Goal: Task Accomplishment & Management: Complete application form

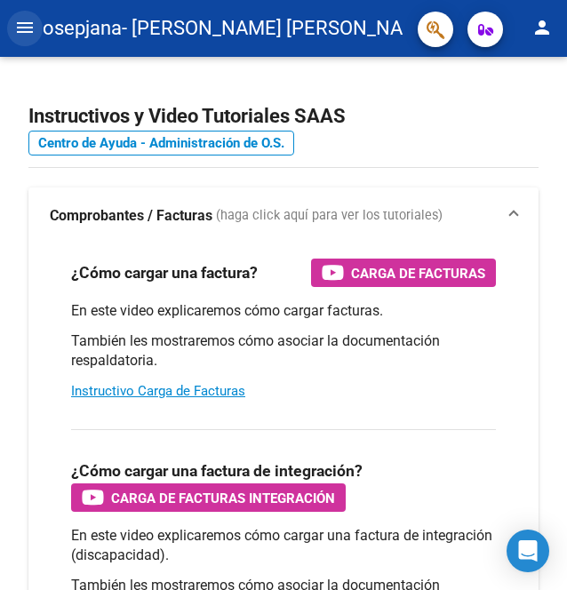
click at [28, 28] on mat-icon "menu" at bounding box center [24, 27] width 21 height 21
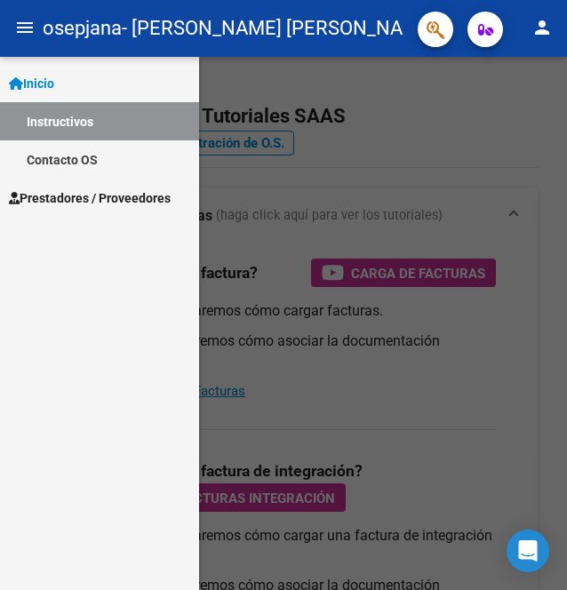
click at [96, 121] on link "Instructivos" at bounding box center [99, 121] width 199 height 38
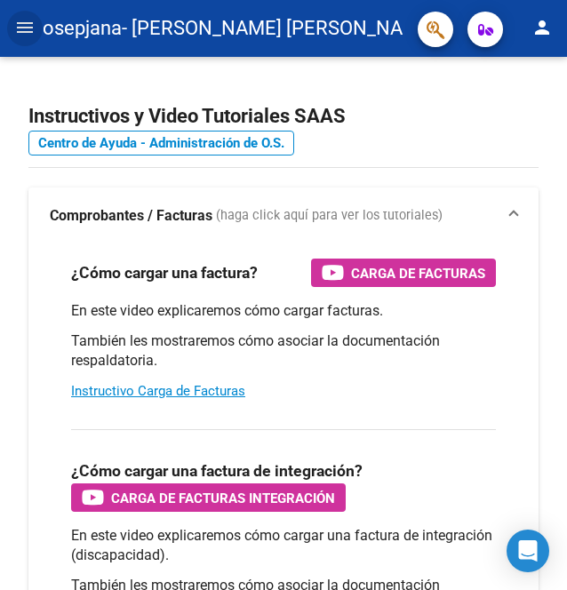
click at [34, 31] on mat-icon "menu" at bounding box center [24, 27] width 21 height 21
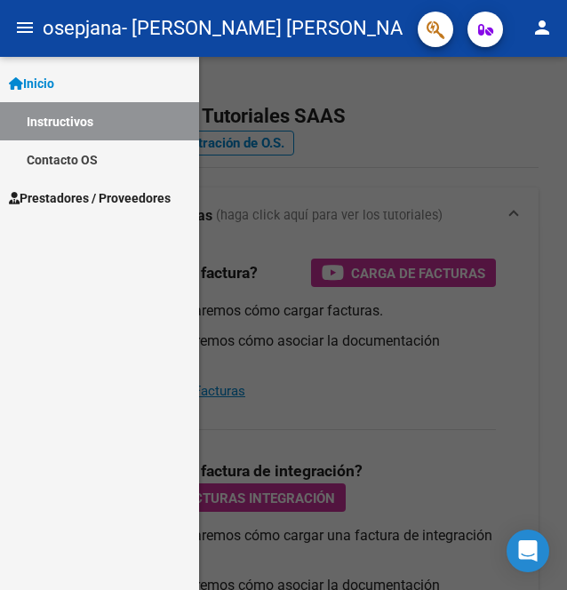
click at [69, 188] on span "Prestadores / Proveedores" at bounding box center [90, 198] width 162 height 20
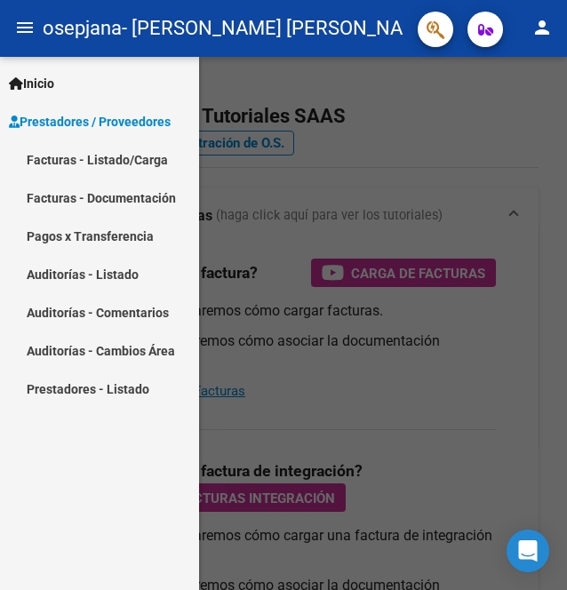
click at [103, 155] on link "Facturas - Listado/Carga" at bounding box center [99, 159] width 199 height 38
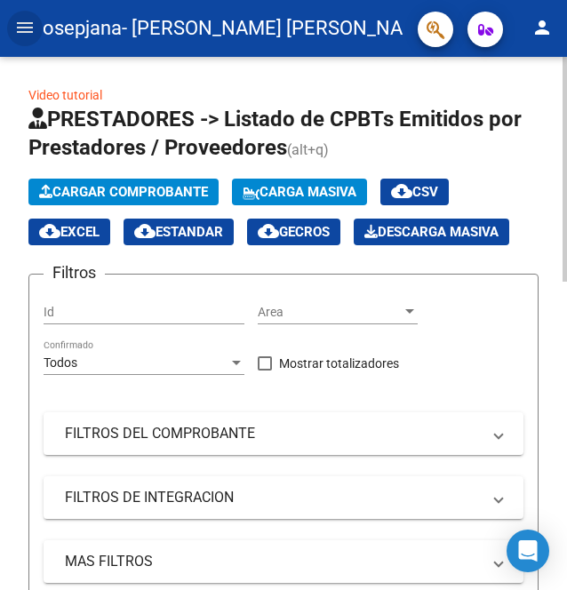
click at [137, 195] on span "Cargar Comprobante" at bounding box center [123, 192] width 169 height 16
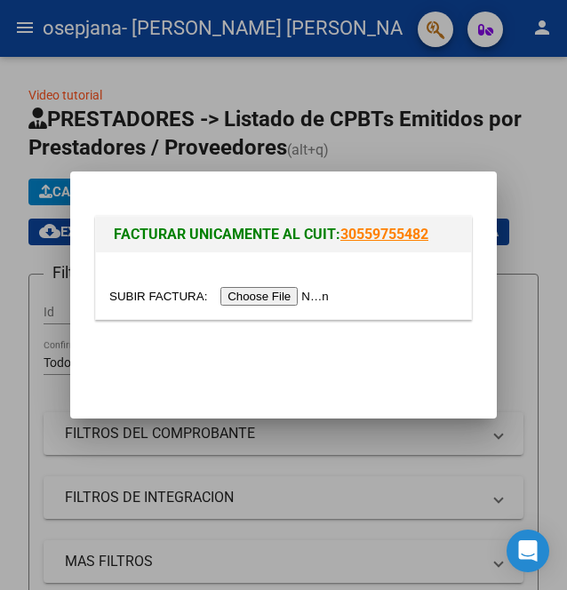
click at [234, 290] on input "file" at bounding box center [221, 296] width 225 height 19
click at [240, 298] on input "file" at bounding box center [221, 296] width 225 height 19
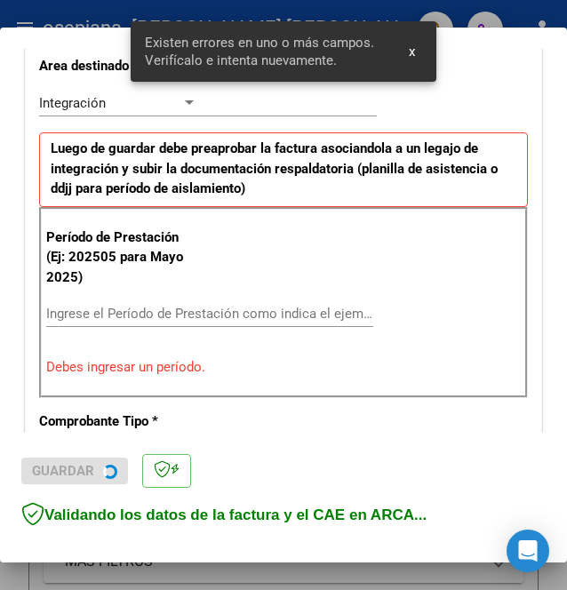
scroll to position [420, 0]
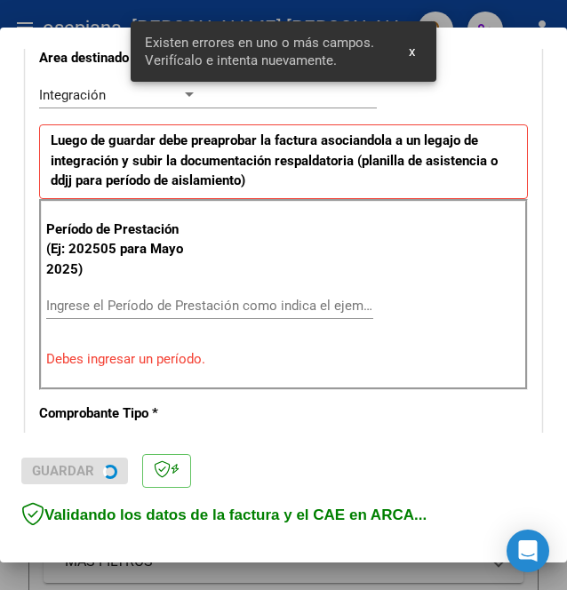
click at [203, 310] on div "Ingrese el Período de Prestación como indica el ejemplo" at bounding box center [209, 305] width 327 height 27
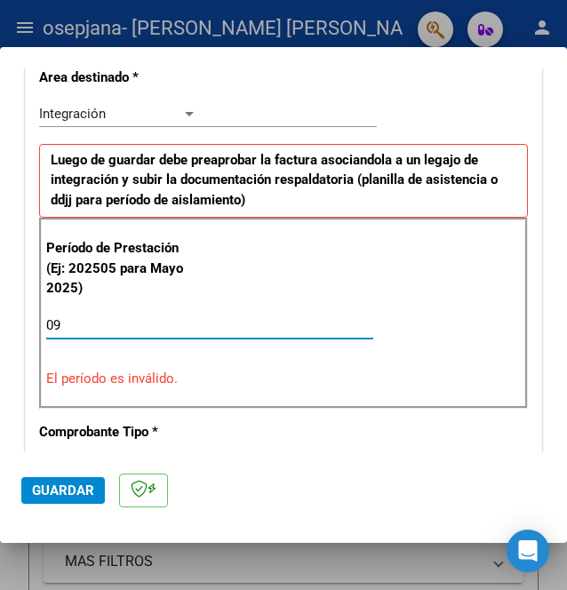
type input "0"
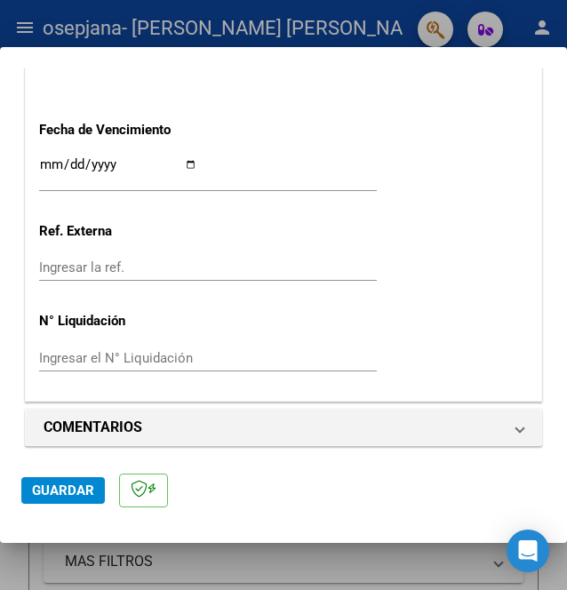
scroll to position [1290, 0]
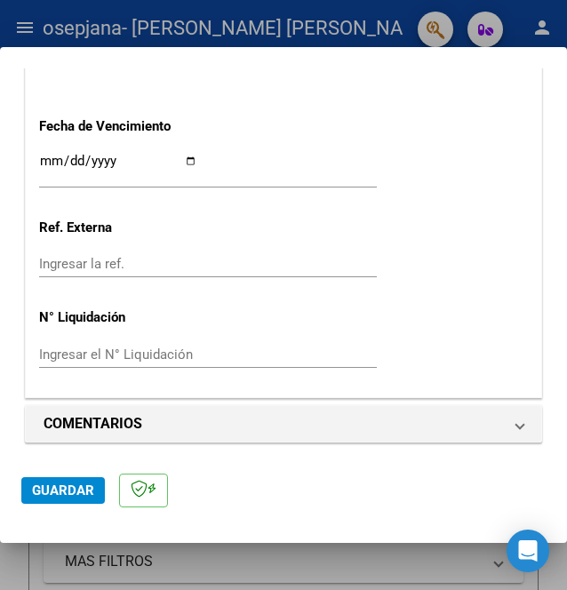
type input "202509"
click at [185, 157] on input "Ingresar la fecha" at bounding box center [118, 168] width 158 height 28
type input "2025-10-14"
click at [80, 491] on span "Guardar" at bounding box center [63, 490] width 62 height 16
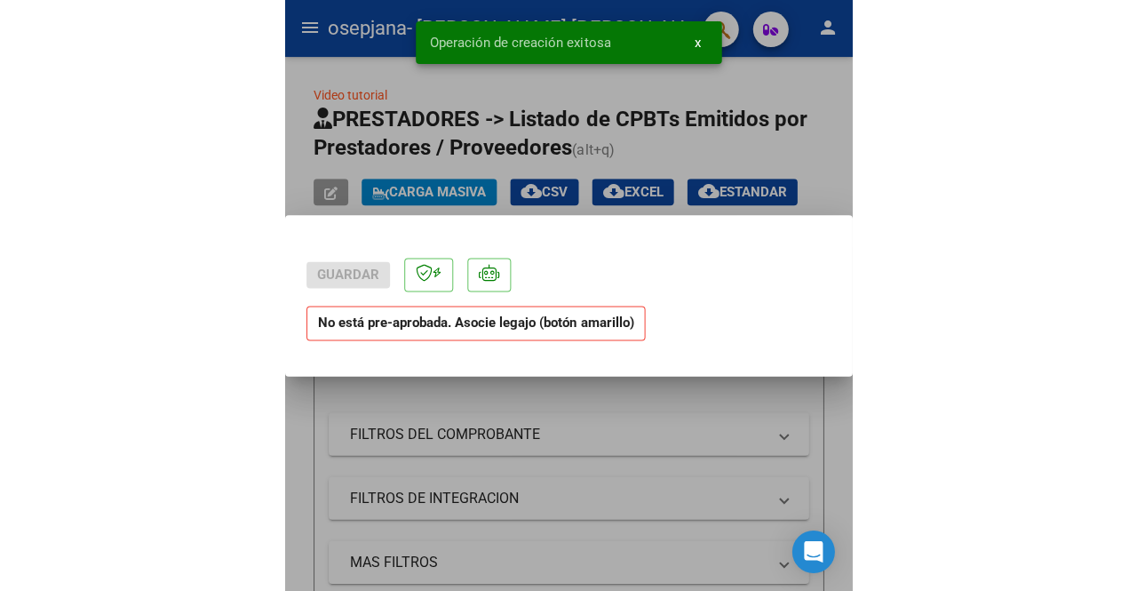
scroll to position [0, 0]
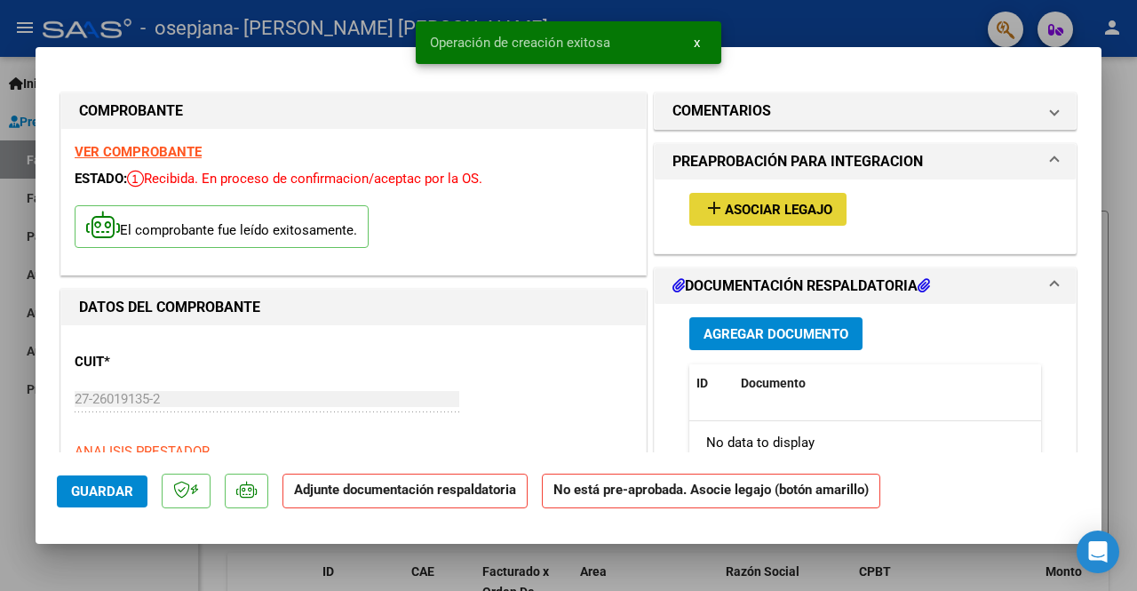
click at [566, 208] on span "Asociar Legajo" at bounding box center [778, 210] width 107 height 16
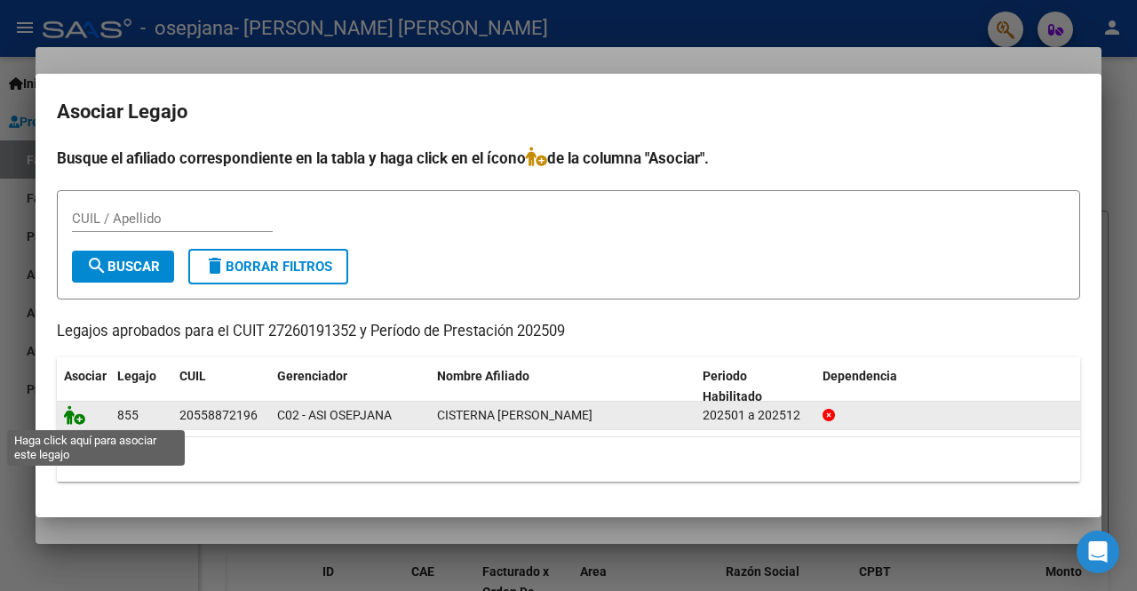
click at [81, 420] on icon at bounding box center [74, 415] width 21 height 20
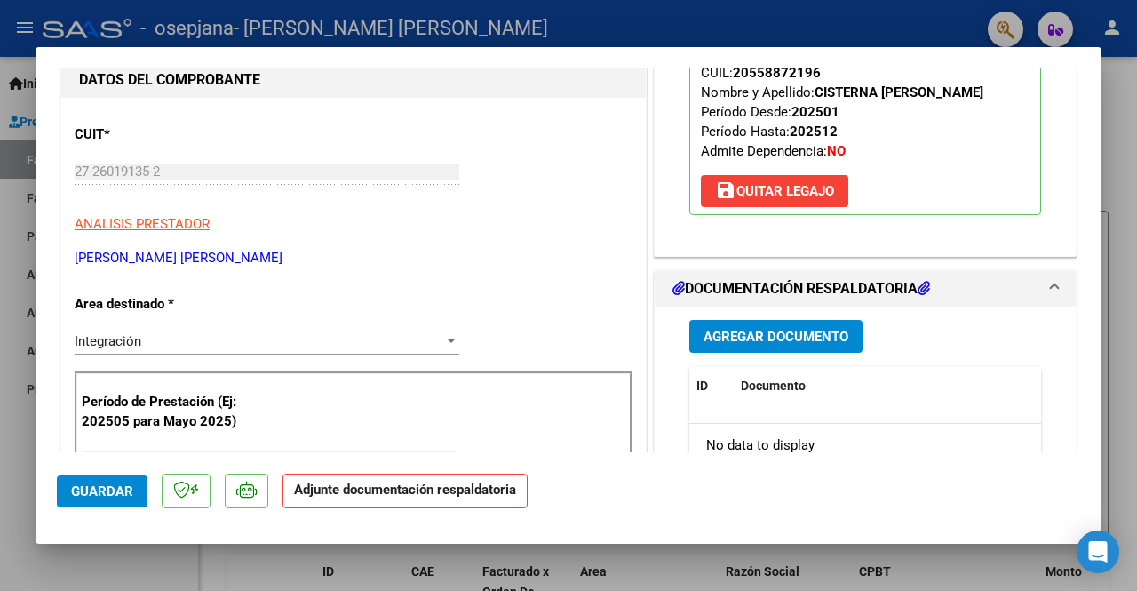
scroll to position [266, 0]
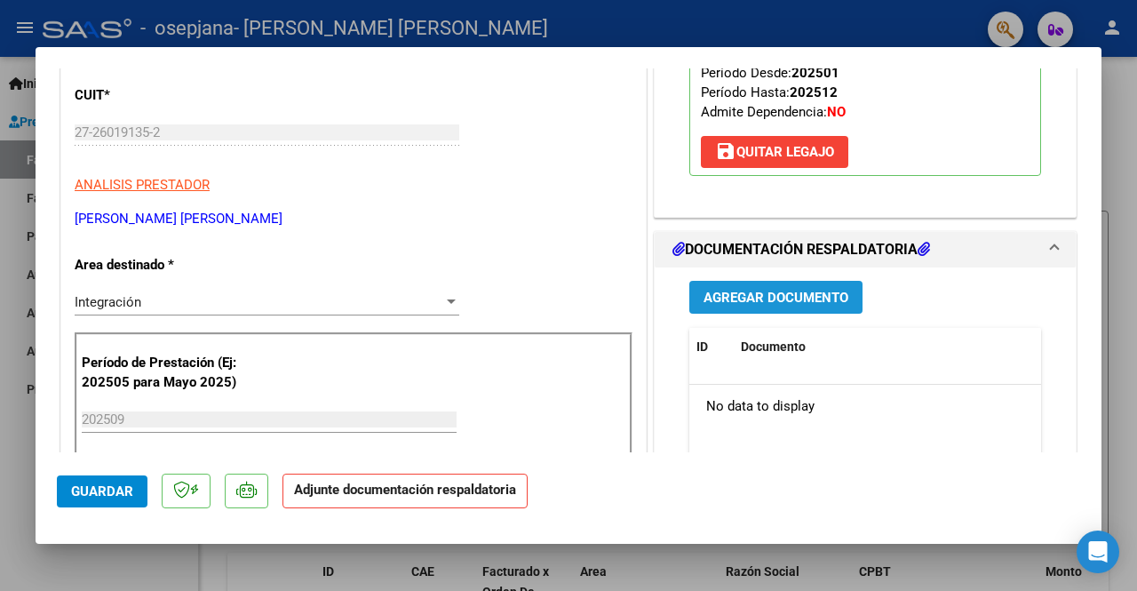
click at [566, 292] on span "Agregar Documento" at bounding box center [775, 298] width 145 height 16
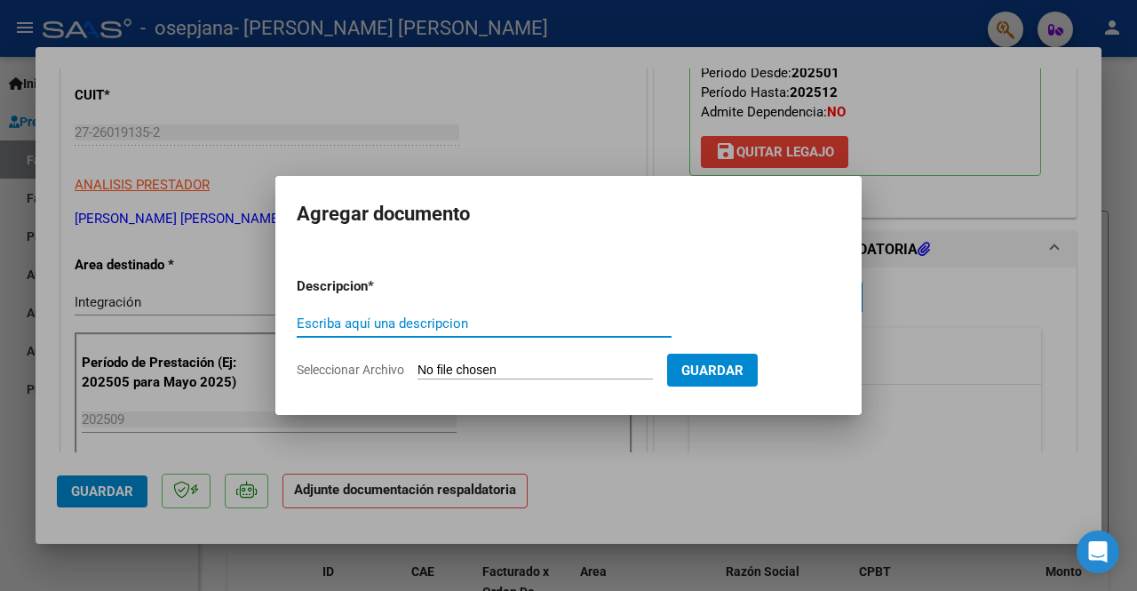
click at [458, 327] on input "Escriba aquí una descripcion" at bounding box center [484, 323] width 375 height 16
type input "ASISTENCIA"
click at [566, 372] on input "Seleccionar Archivo" at bounding box center [534, 370] width 235 height 17
type input "C:\fakepath\Cisterna Gise Septiembre .pdf"
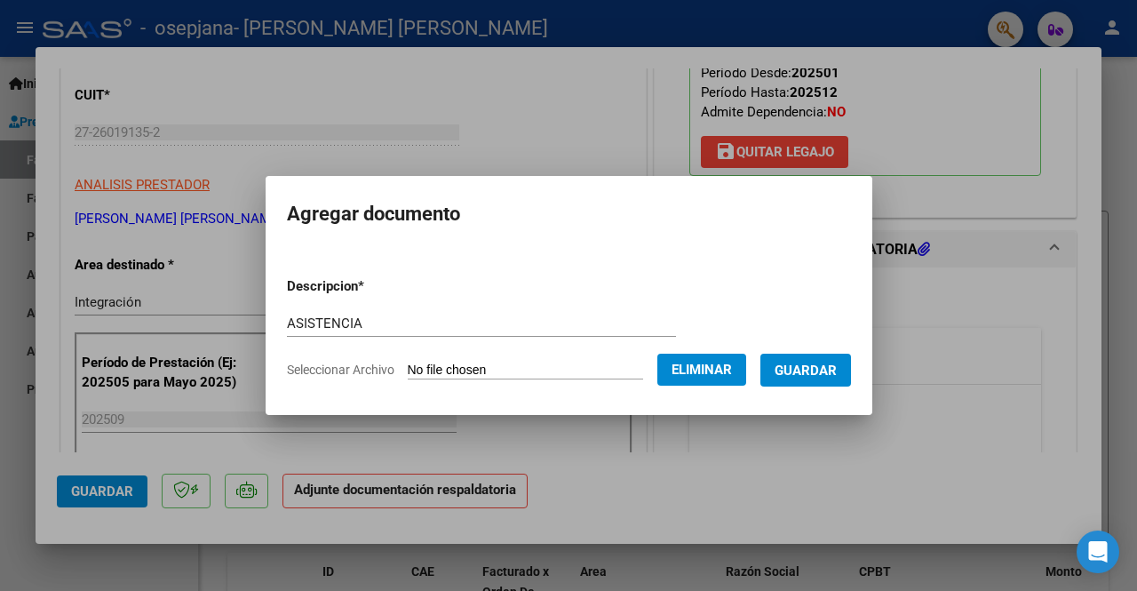
click at [566, 377] on button "Guardar" at bounding box center [805, 369] width 91 height 33
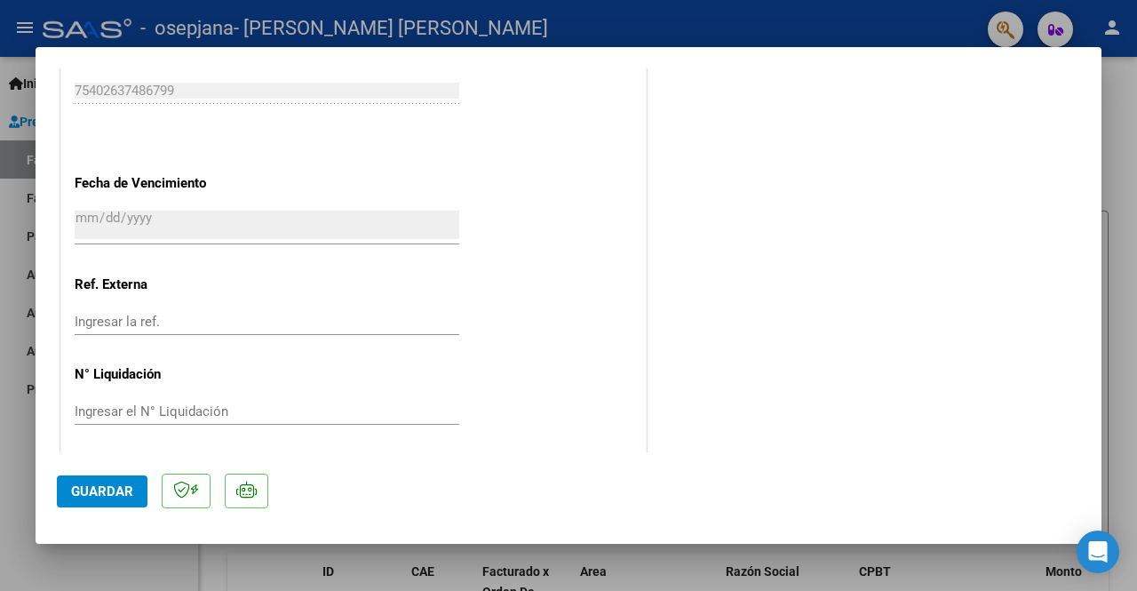
scroll to position [1222, 0]
click at [116, 507] on mat-dialog-actions "Guardar" at bounding box center [568, 487] width 1023 height 70
click at [138, 493] on button "Guardar" at bounding box center [102, 491] width 91 height 32
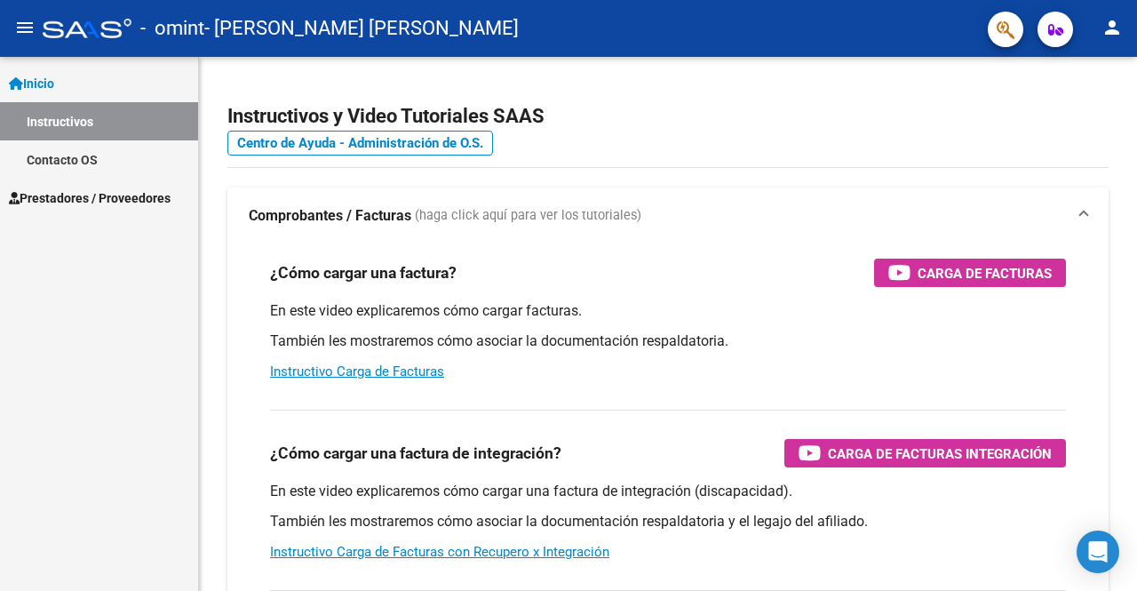
click at [107, 198] on span "Prestadores / Proveedores" at bounding box center [90, 198] width 162 height 20
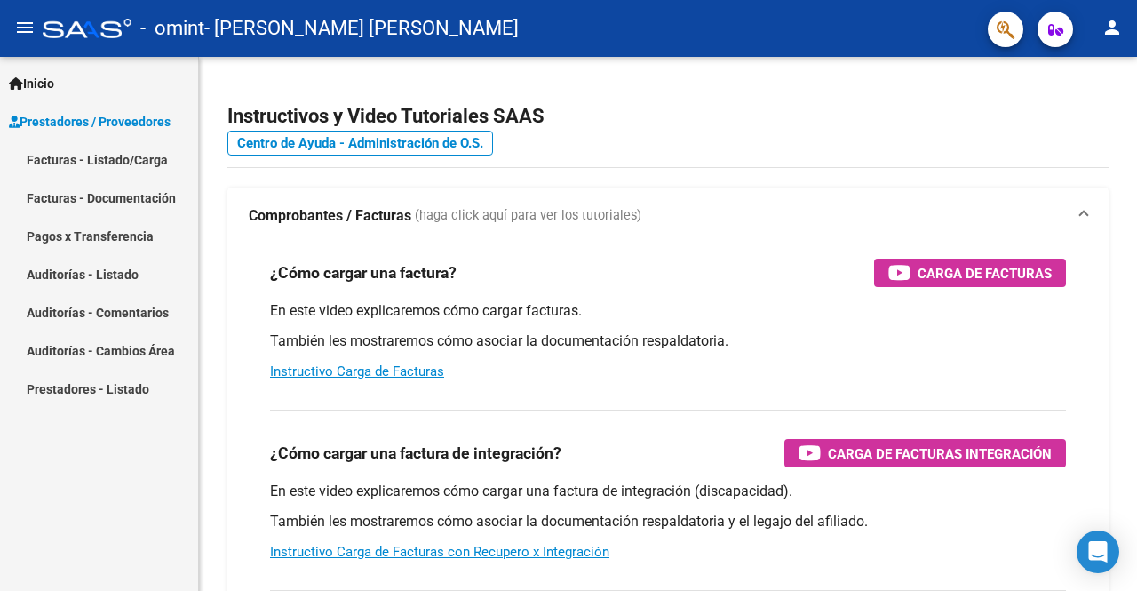
click at [123, 167] on link "Facturas - Listado/Carga" at bounding box center [99, 159] width 198 height 38
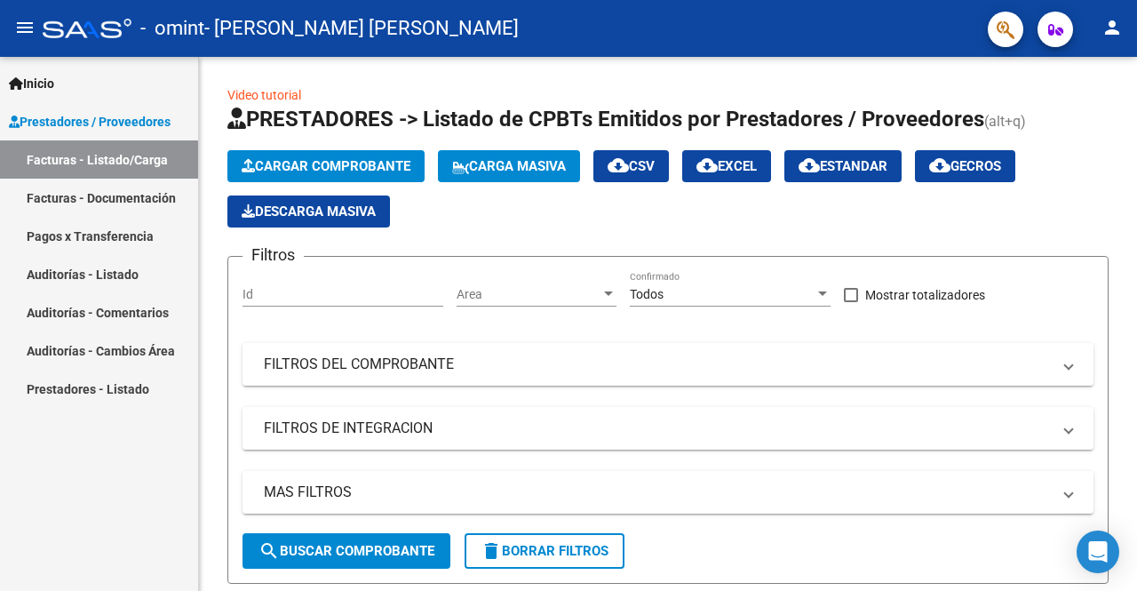
click at [121, 197] on link "Facturas - Documentación" at bounding box center [99, 198] width 198 height 38
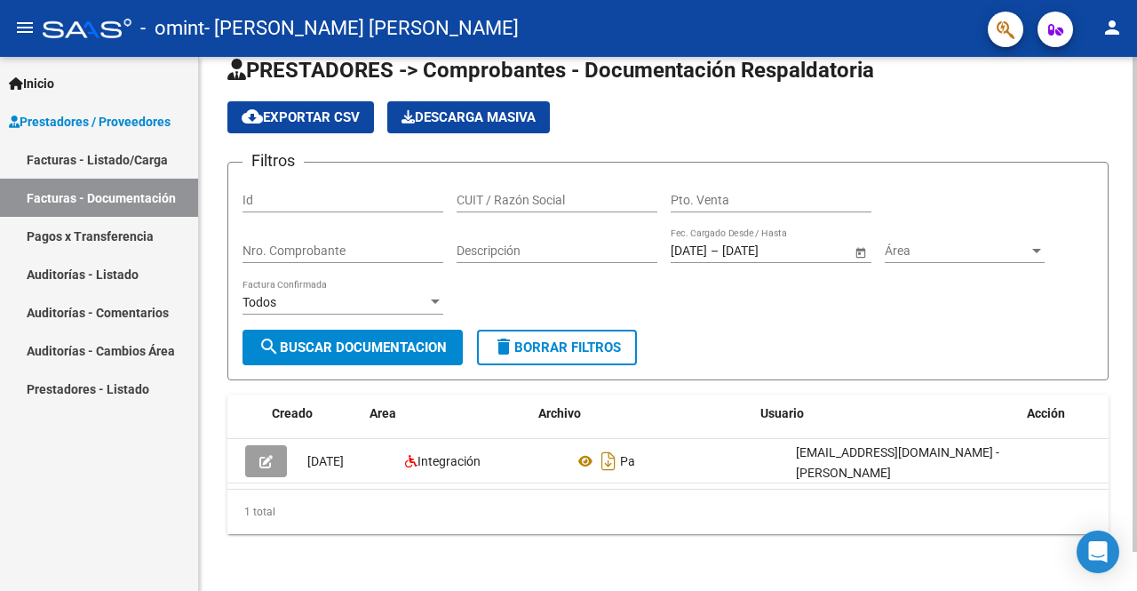
scroll to position [0, 96]
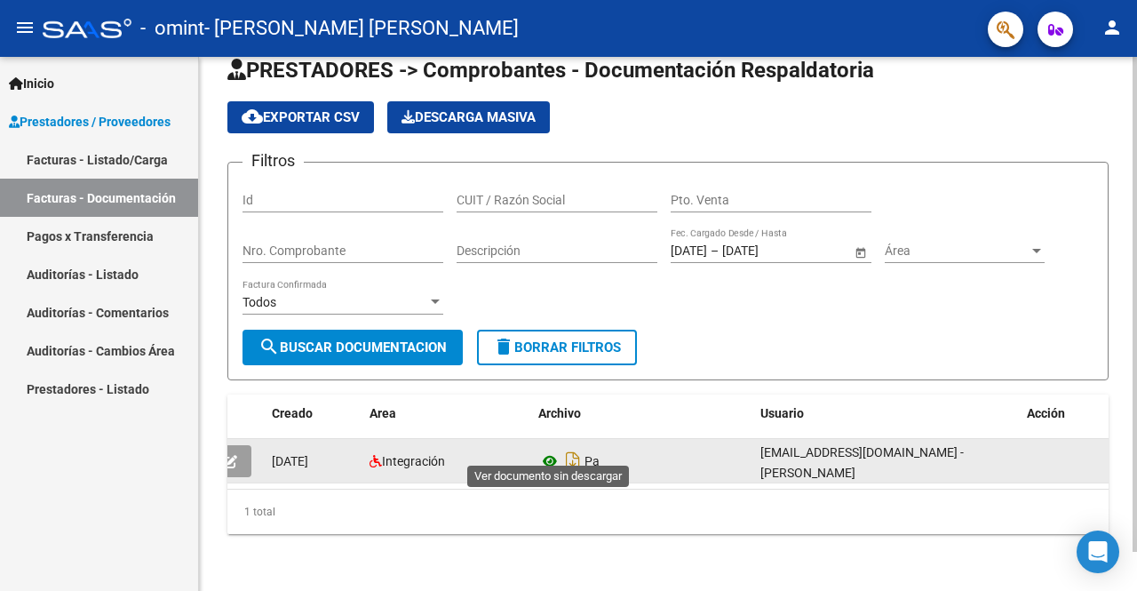
click at [554, 450] on icon at bounding box center [549, 460] width 23 height 21
click at [580, 449] on icon "Descargar documento" at bounding box center [572, 461] width 23 height 28
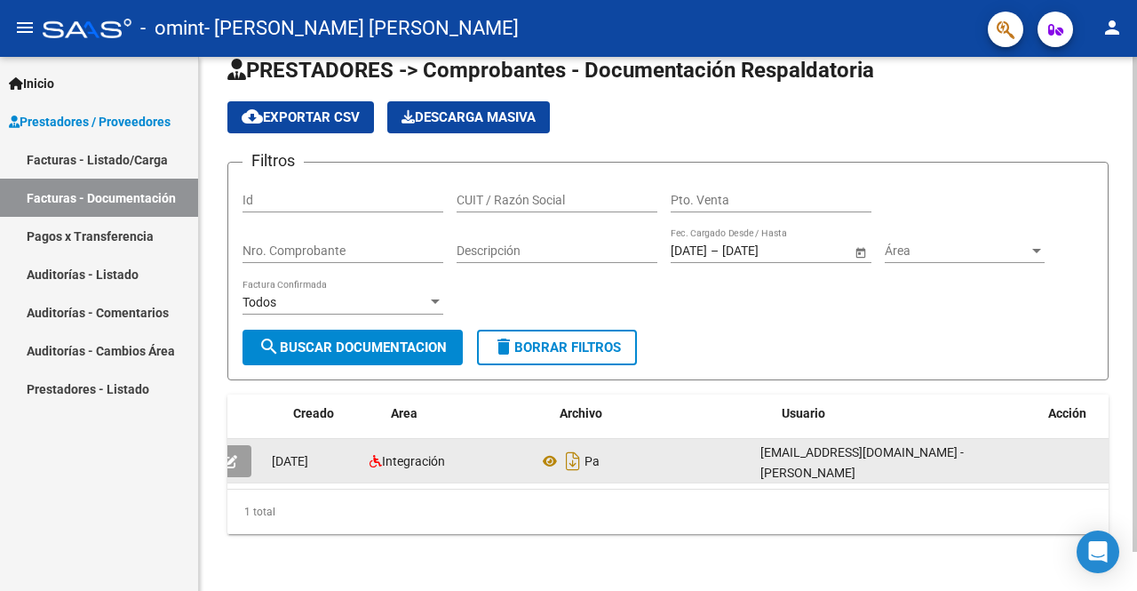
scroll to position [0, 0]
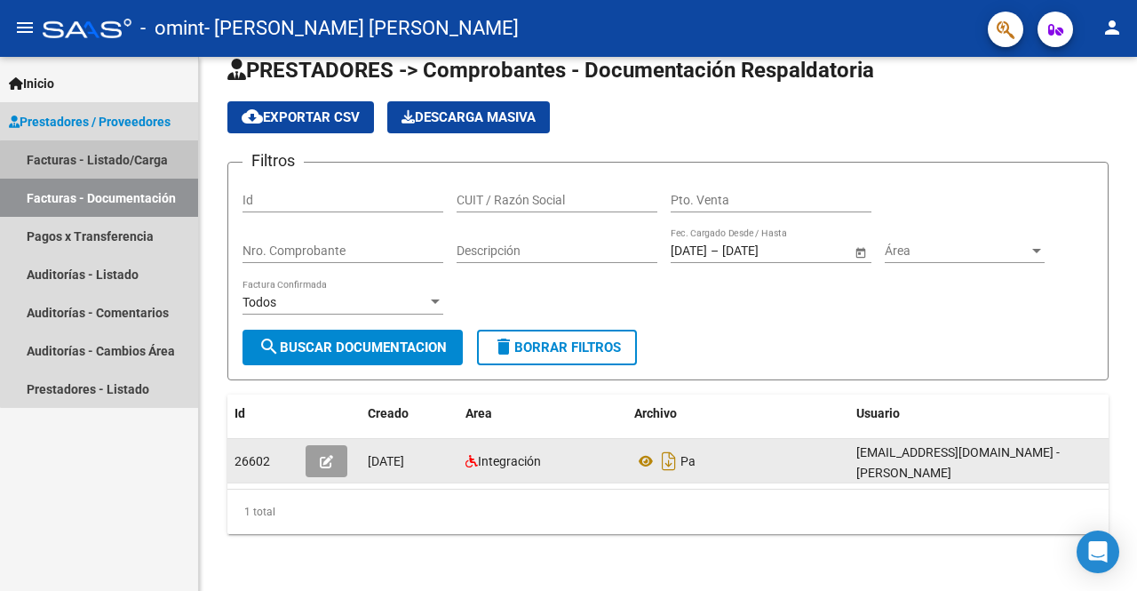
click at [133, 171] on link "Facturas - Listado/Carga" at bounding box center [99, 159] width 198 height 38
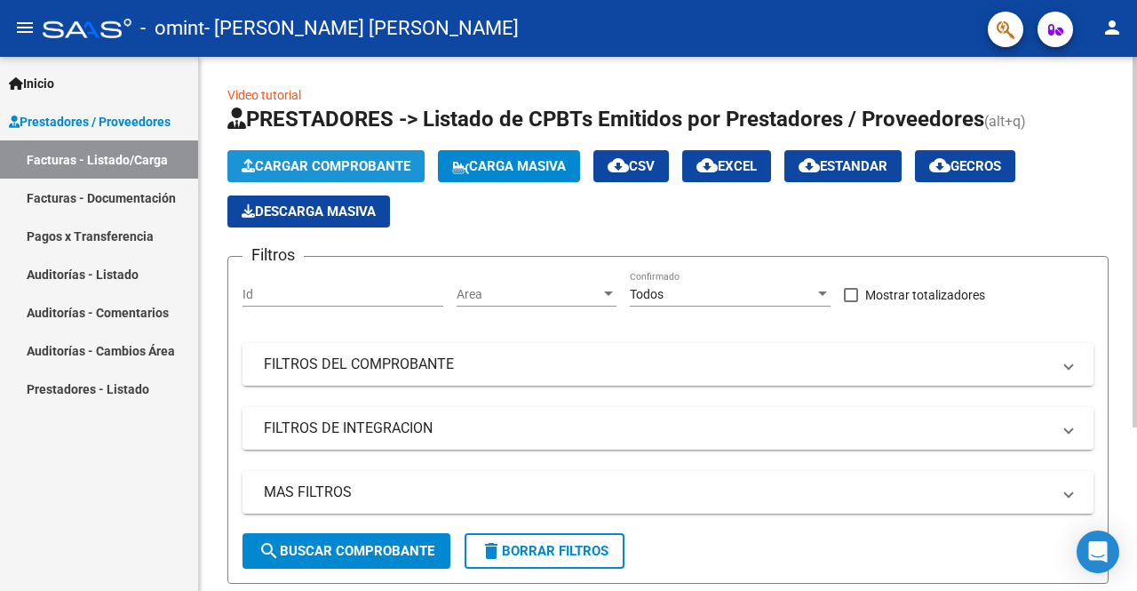
click at [336, 161] on span "Cargar Comprobante" at bounding box center [326, 166] width 169 height 16
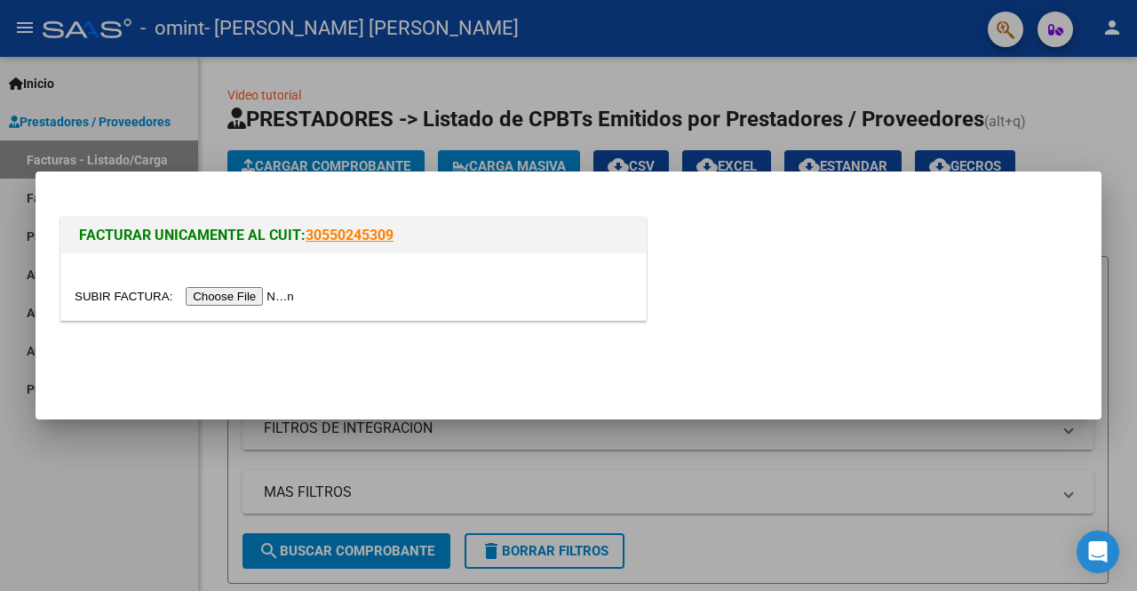
click at [250, 297] on input "file" at bounding box center [187, 296] width 225 height 19
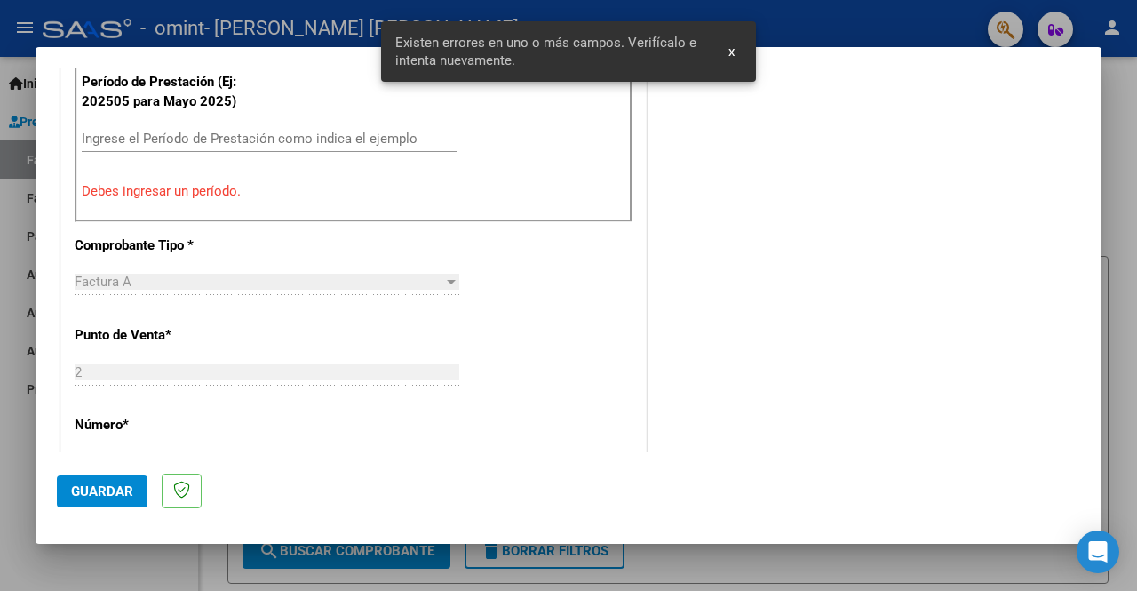
scroll to position [588, 0]
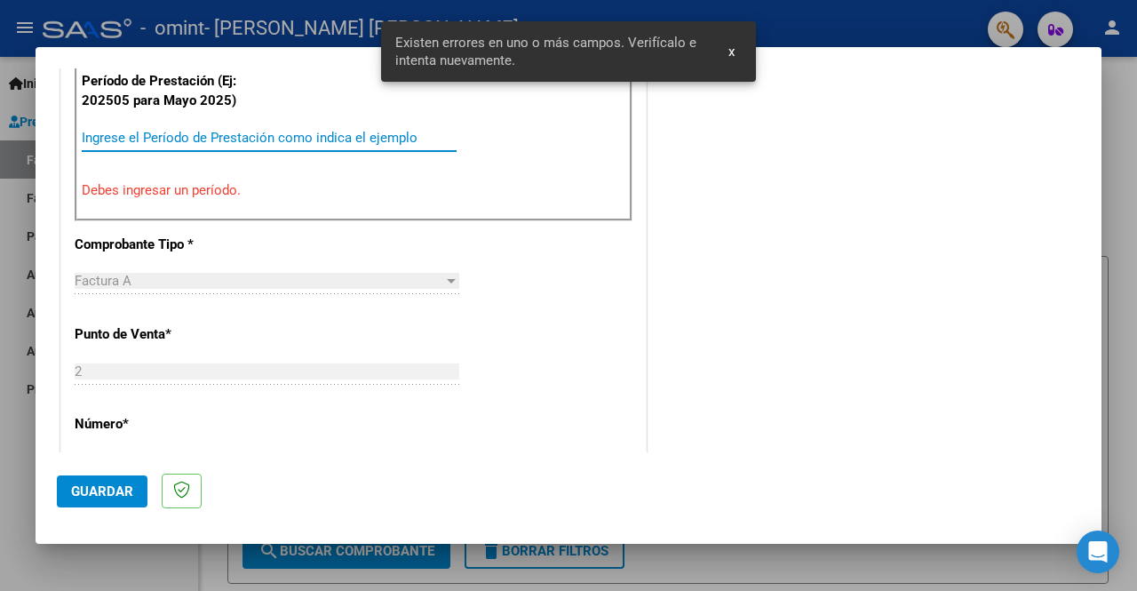
click at [152, 130] on input "Ingrese el Período de Prestación como indica el ejemplo" at bounding box center [269, 138] width 375 height 16
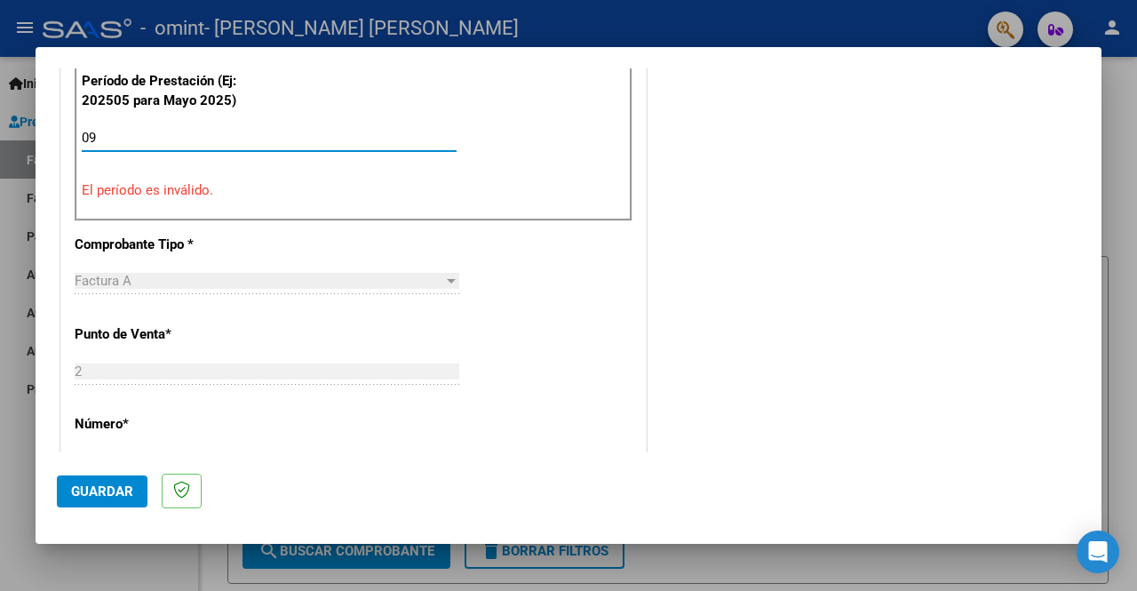
type input "0"
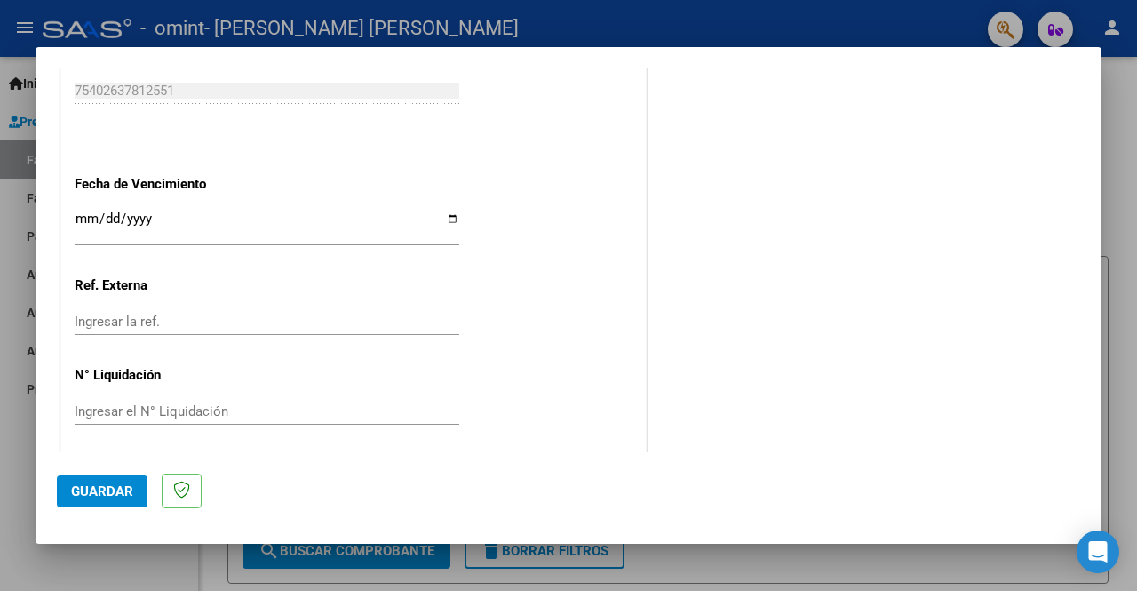
scroll to position [1215, 0]
type input "202509"
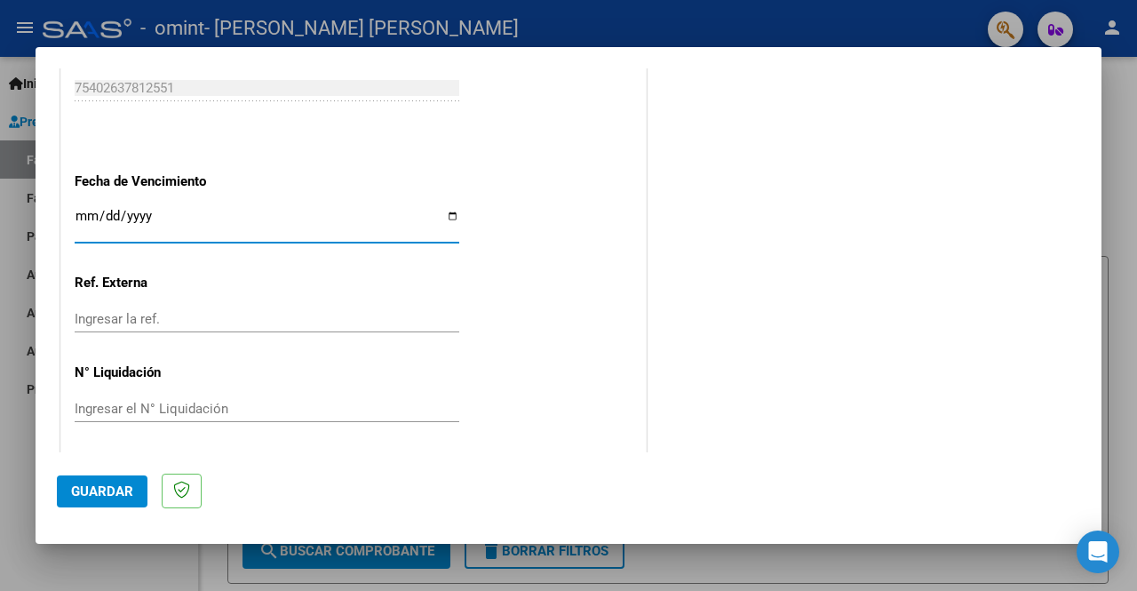
click at [452, 210] on input "Ingresar la fecha" at bounding box center [267, 223] width 385 height 28
type input "2025-10-14"
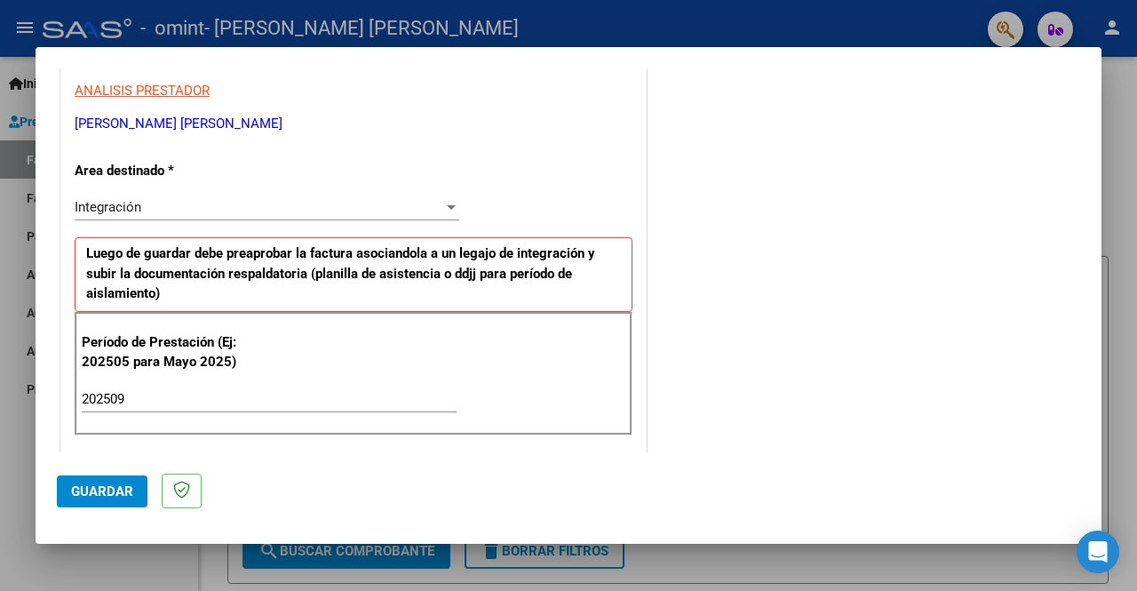
scroll to position [149, 0]
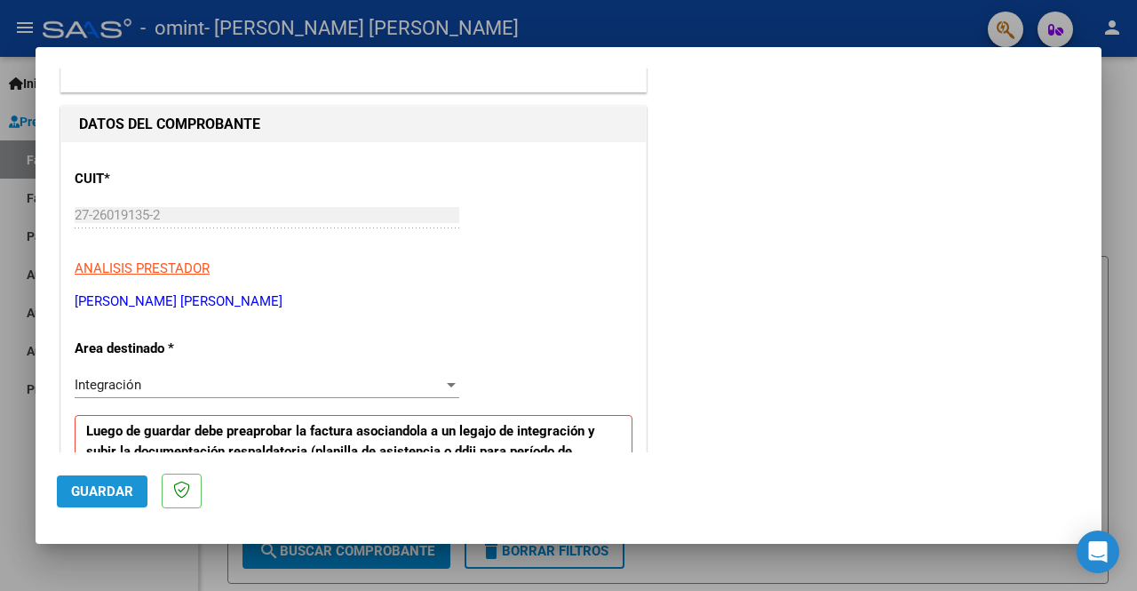
click at [121, 495] on span "Guardar" at bounding box center [102, 491] width 62 height 16
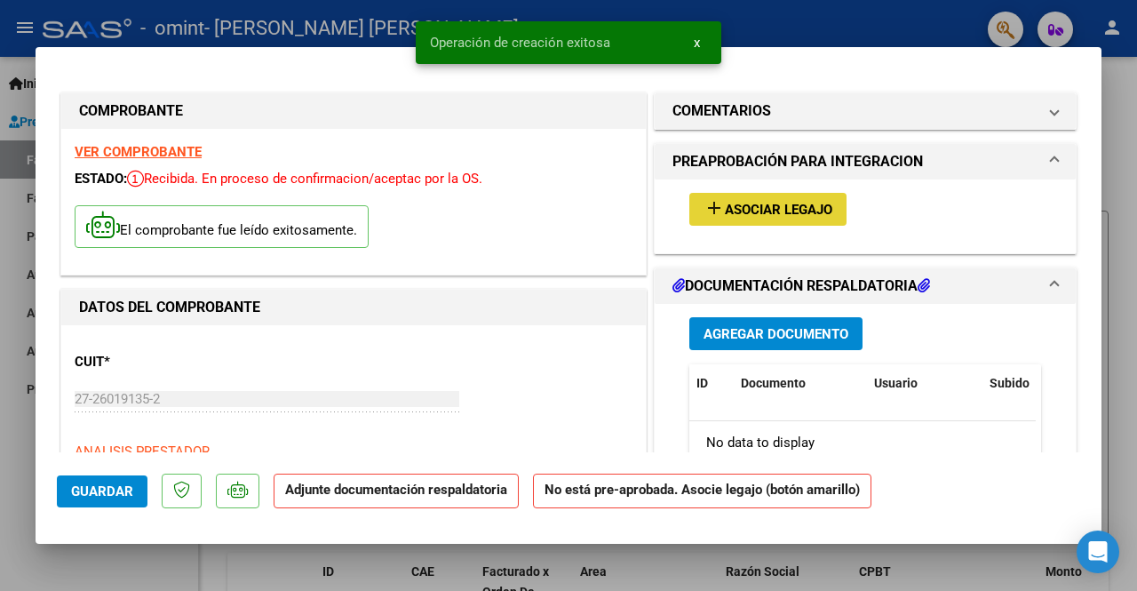
click at [737, 215] on span "Asociar Legajo" at bounding box center [778, 210] width 107 height 16
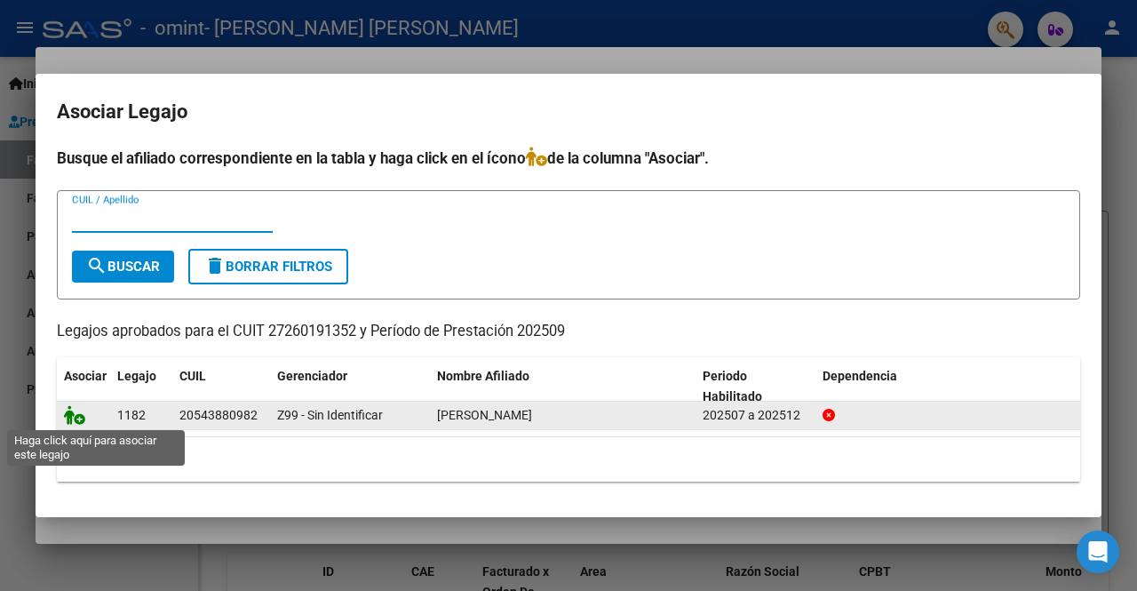
click at [78, 420] on icon at bounding box center [74, 415] width 21 height 20
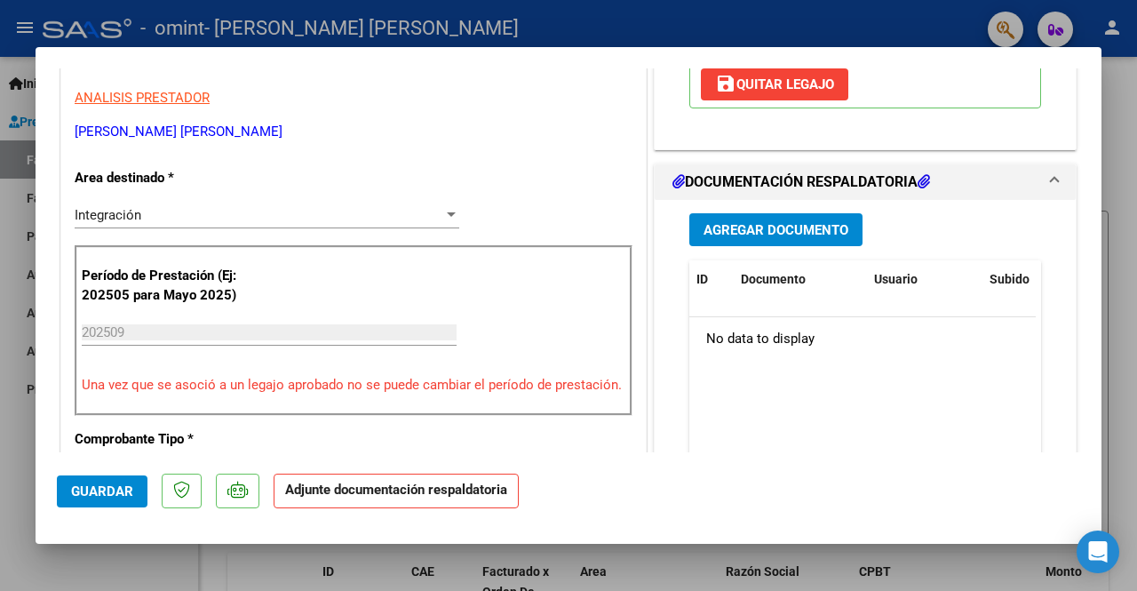
scroll to position [355, 0]
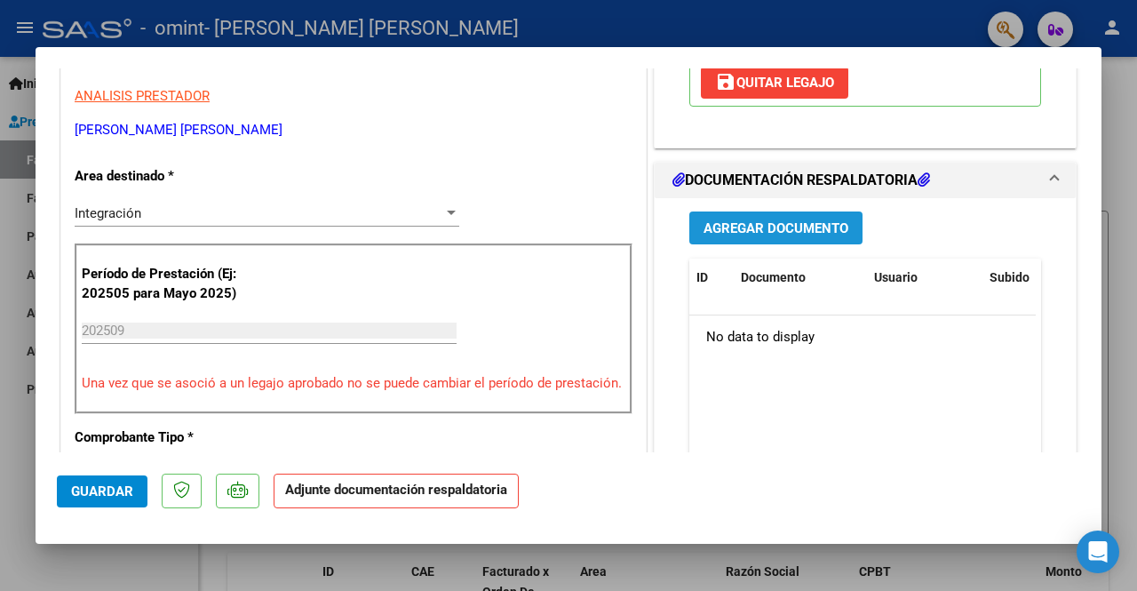
click at [775, 226] on span "Agregar Documento" at bounding box center [775, 228] width 145 height 16
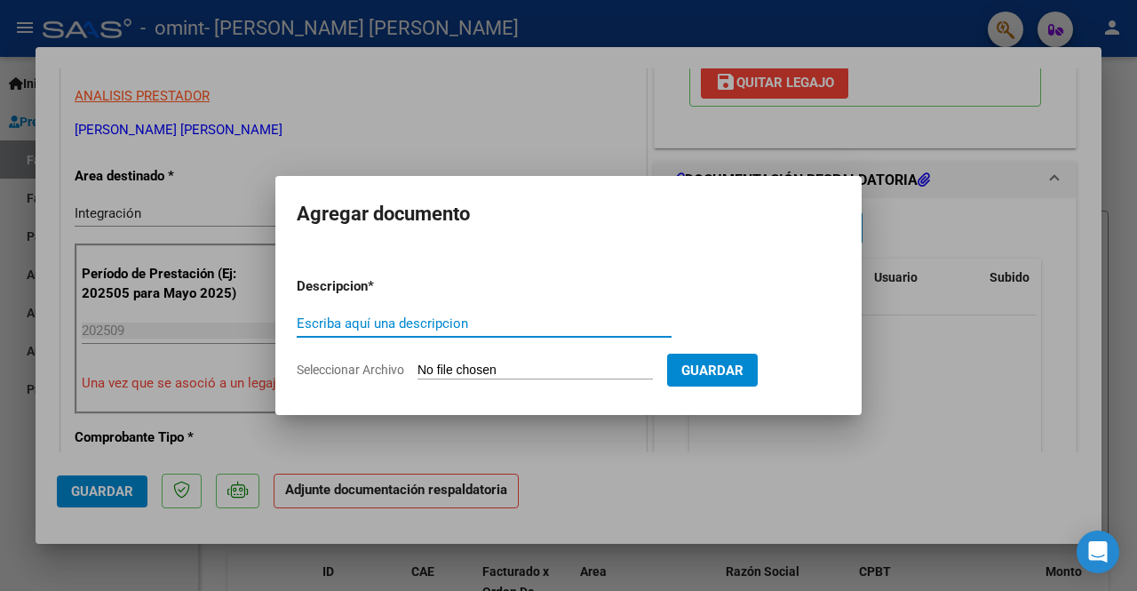
click at [475, 328] on input "Escriba aquí una descripcion" at bounding box center [484, 323] width 375 height 16
type input "ASISTENCIA"
click at [488, 362] on input "Seleccionar Archivo" at bounding box center [534, 370] width 235 height 17
type input "C:\fakepath\luca toppino sep gisela .pdf"
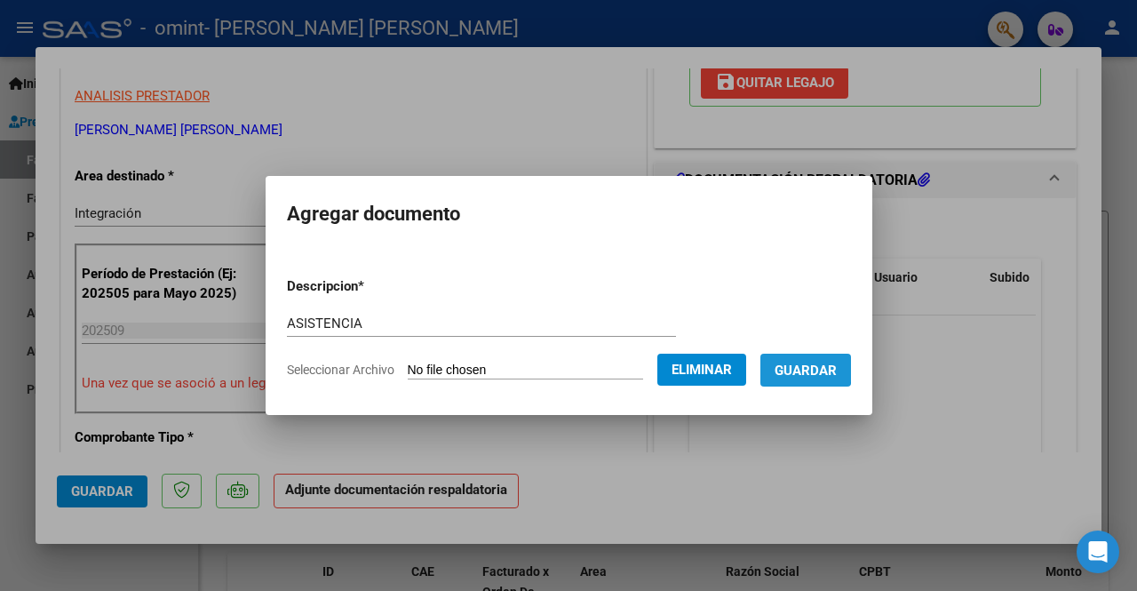
click at [764, 363] on button "Guardar" at bounding box center [805, 369] width 91 height 33
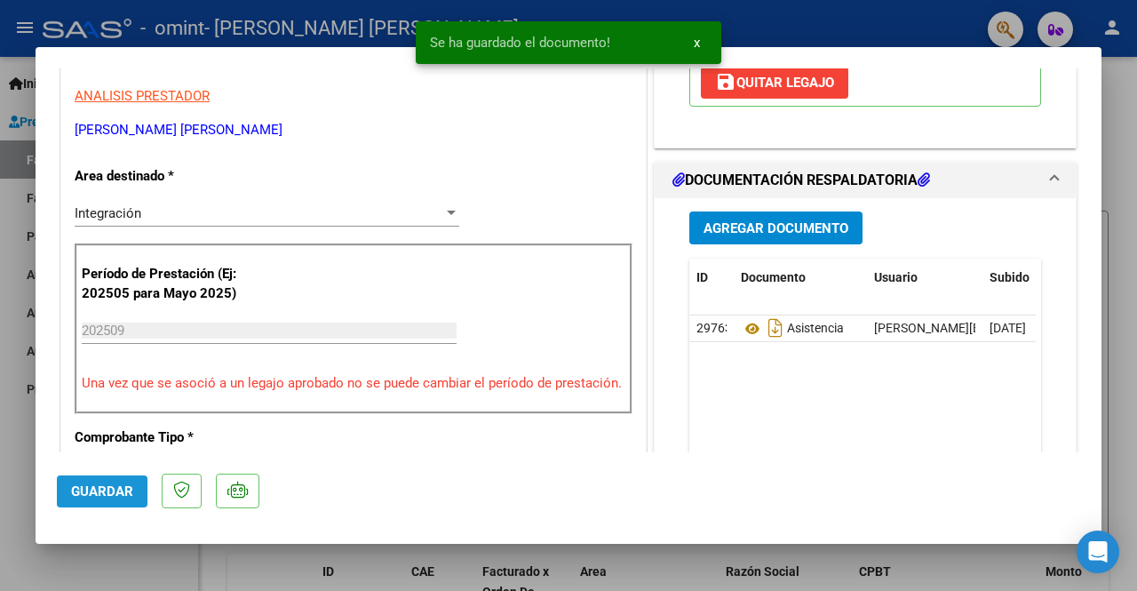
click at [99, 477] on button "Guardar" at bounding box center [102, 491] width 91 height 32
click at [793, 24] on div at bounding box center [568, 295] width 1137 height 591
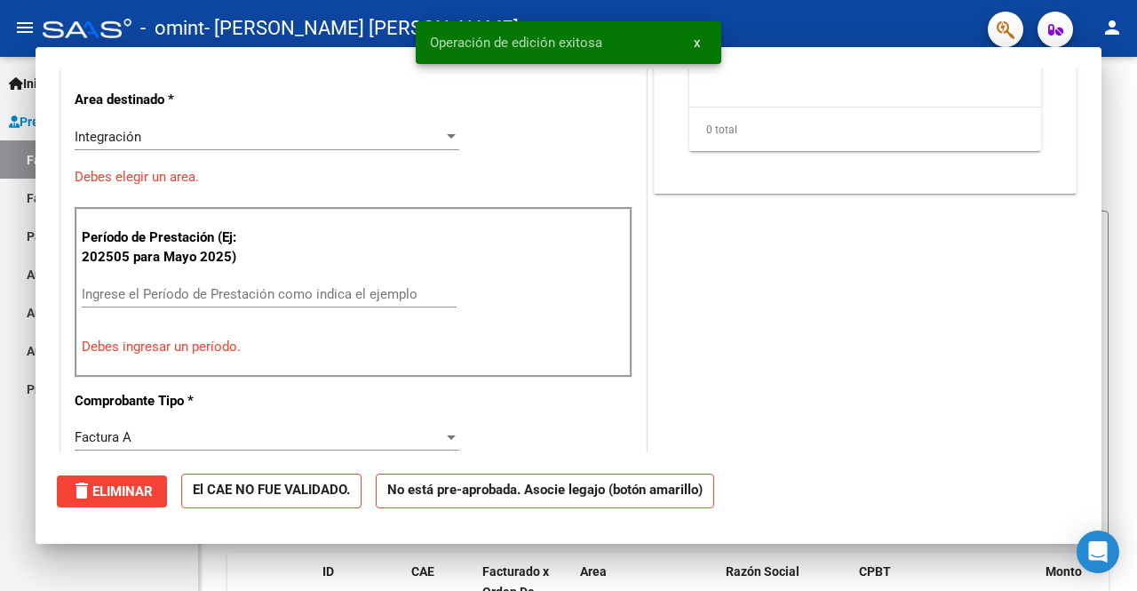
scroll to position [0, 0]
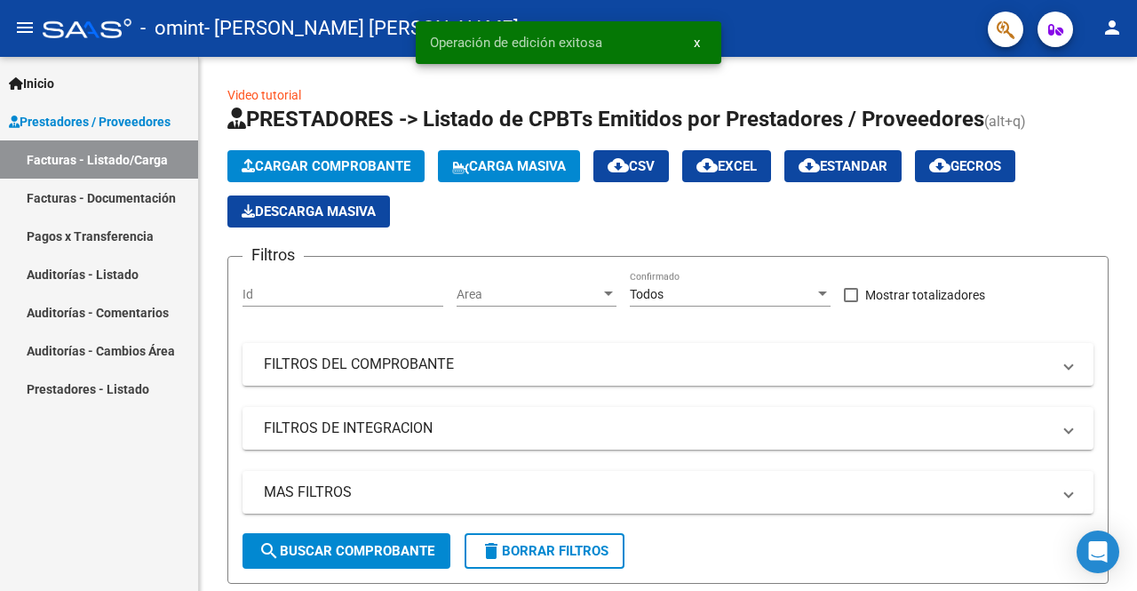
click at [87, 166] on link "Facturas - Listado/Carga" at bounding box center [99, 159] width 198 height 38
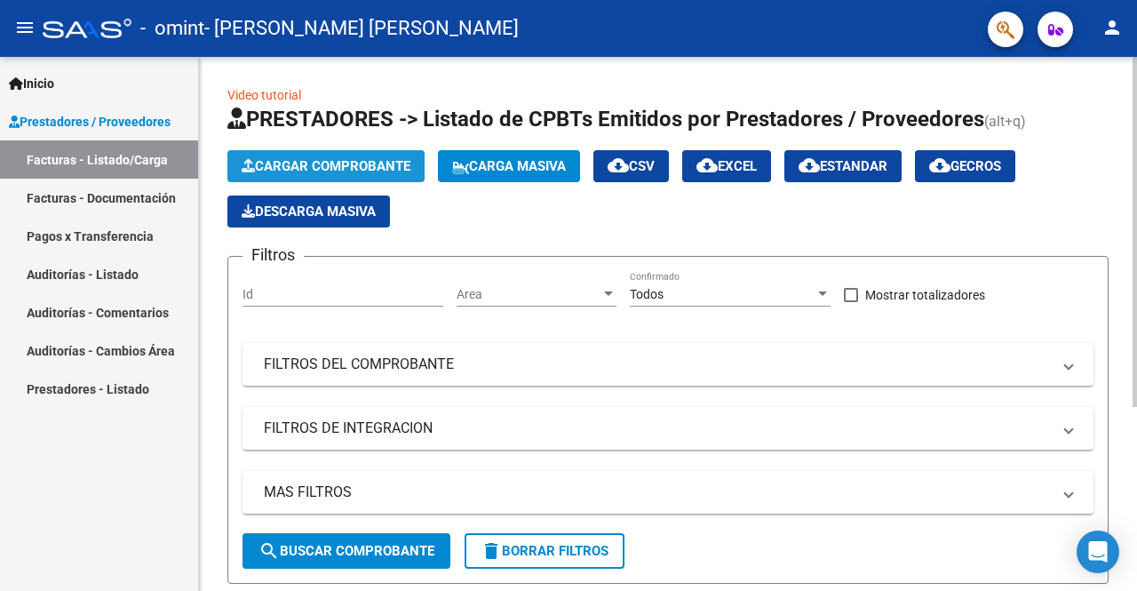
click at [295, 159] on span "Cargar Comprobante" at bounding box center [326, 166] width 169 height 16
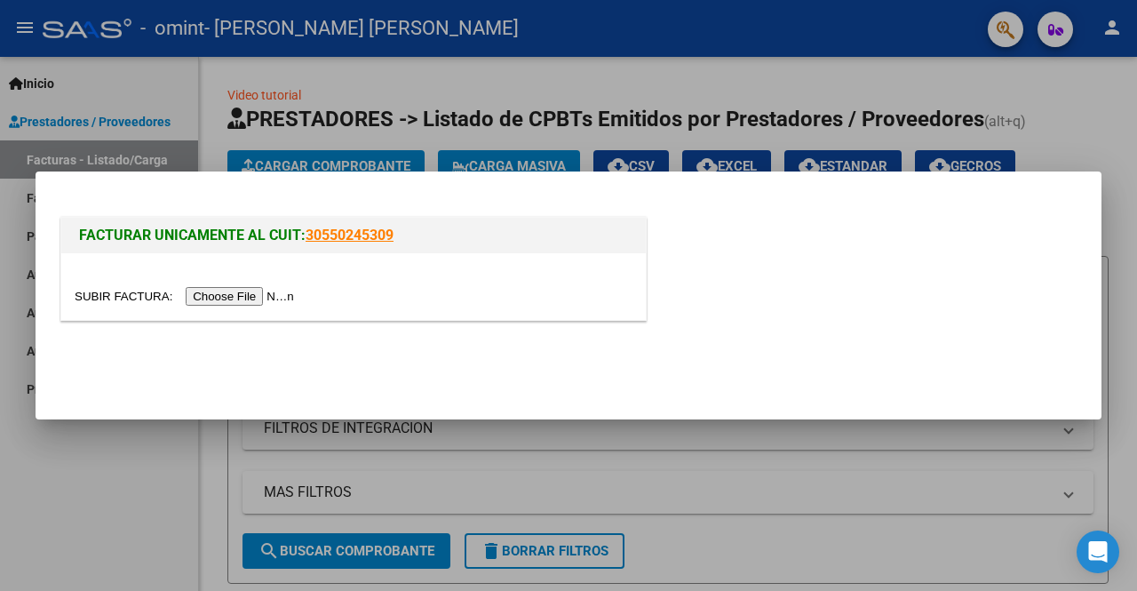
click at [232, 294] on input "file" at bounding box center [187, 296] width 225 height 19
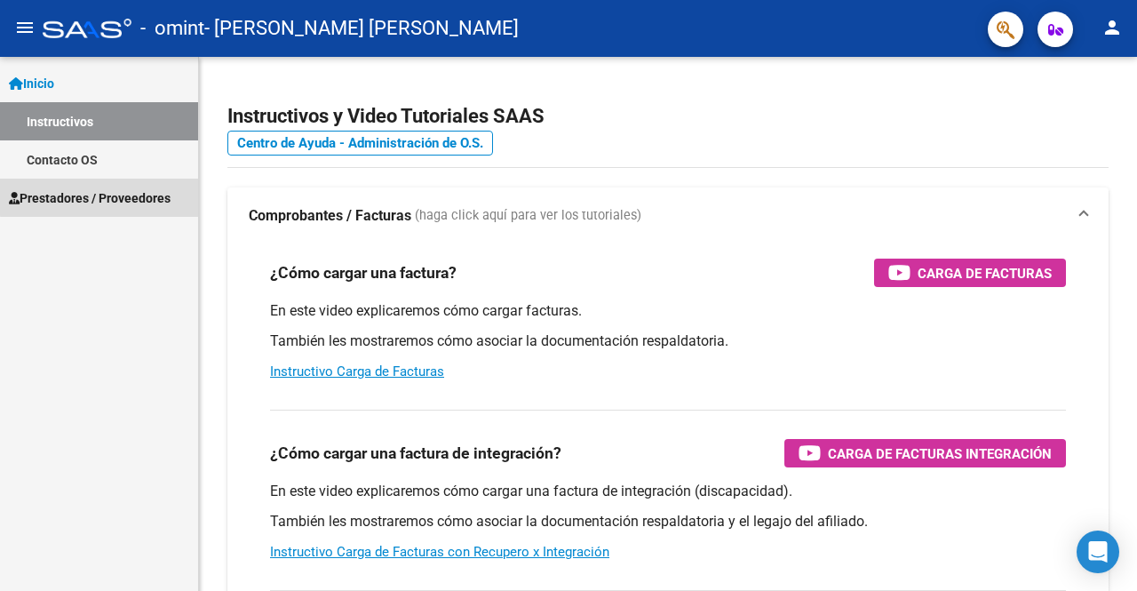
click at [123, 195] on span "Prestadores / Proveedores" at bounding box center [90, 198] width 162 height 20
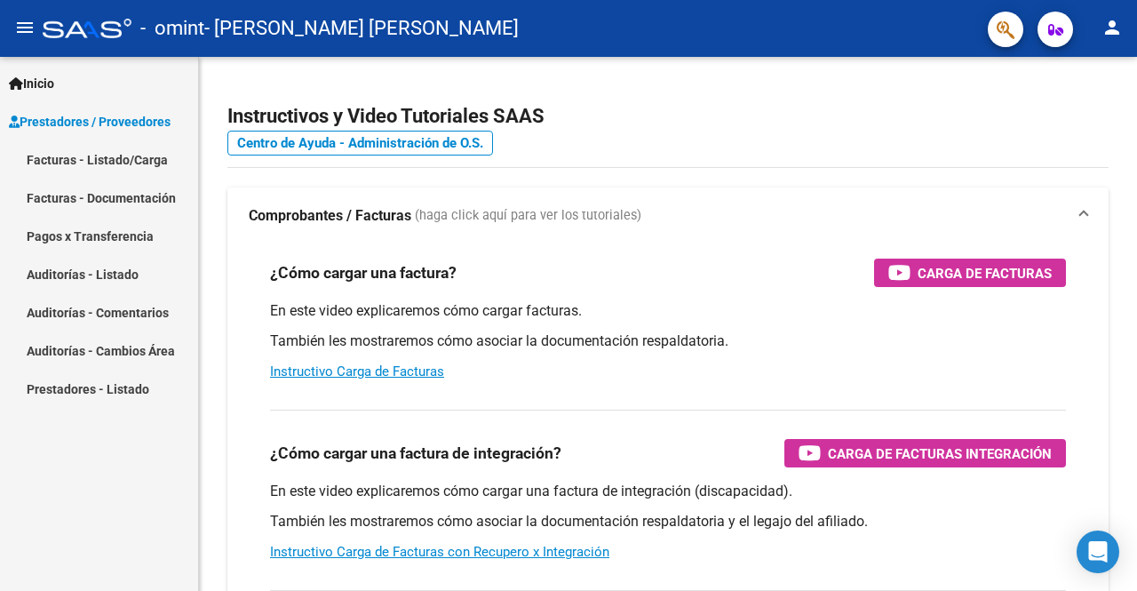
click at [151, 203] on link "Facturas - Documentación" at bounding box center [99, 198] width 198 height 38
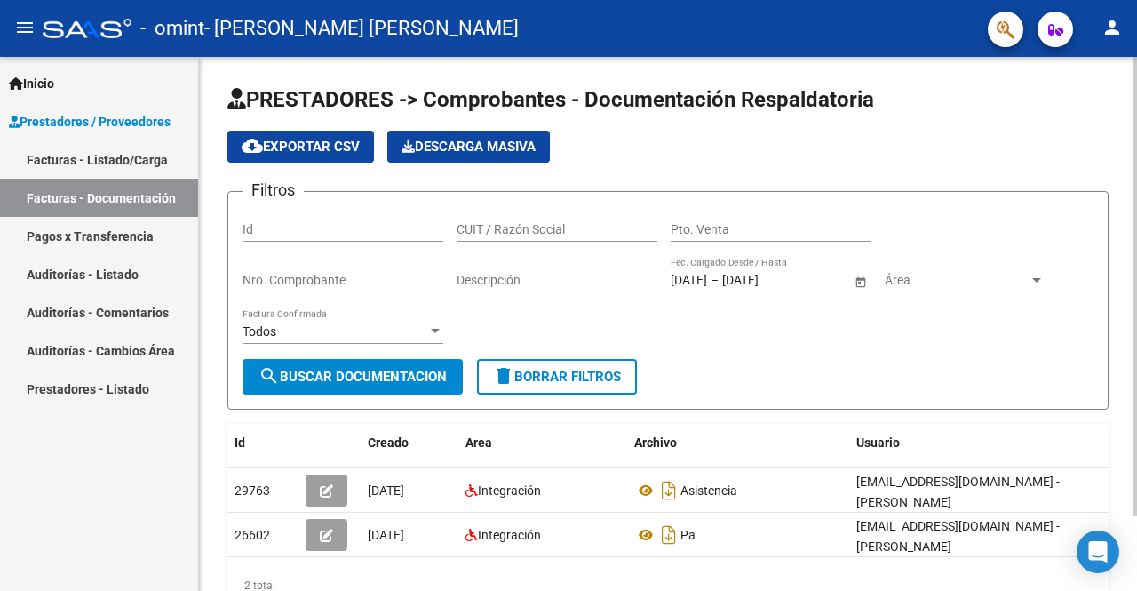
scroll to position [86, 0]
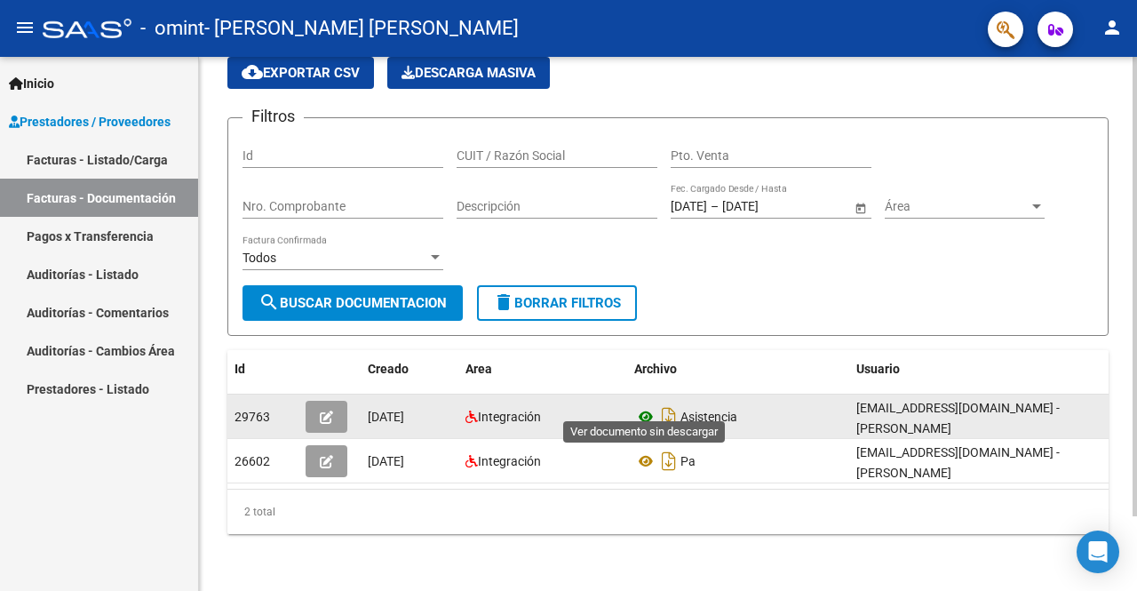
click at [652, 406] on icon at bounding box center [645, 416] width 23 height 21
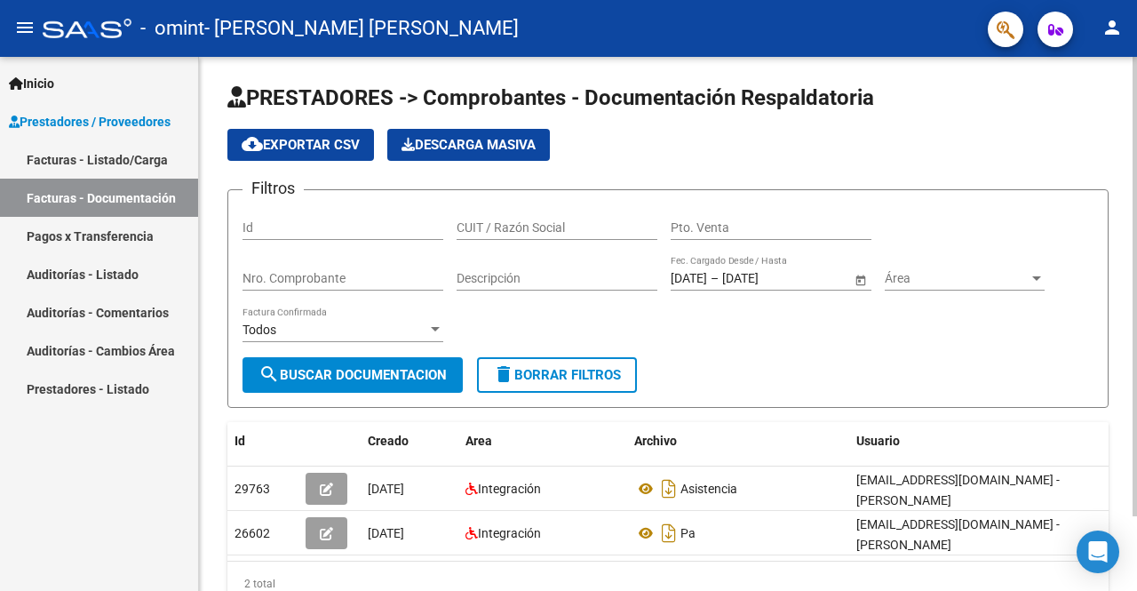
scroll to position [0, 0]
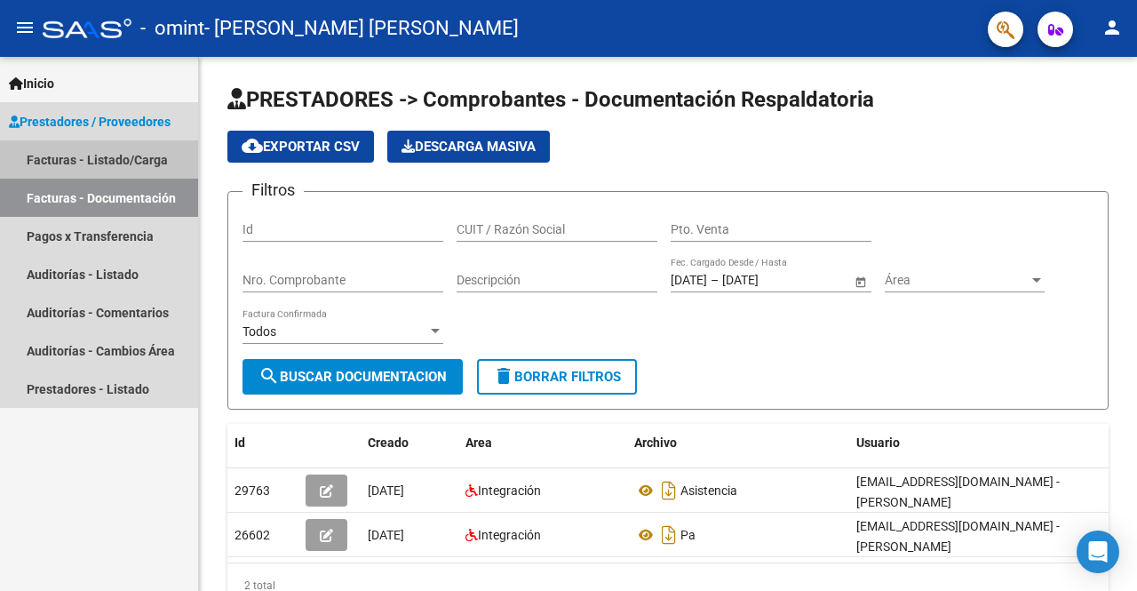
click at [98, 157] on link "Facturas - Listado/Carga" at bounding box center [99, 159] width 198 height 38
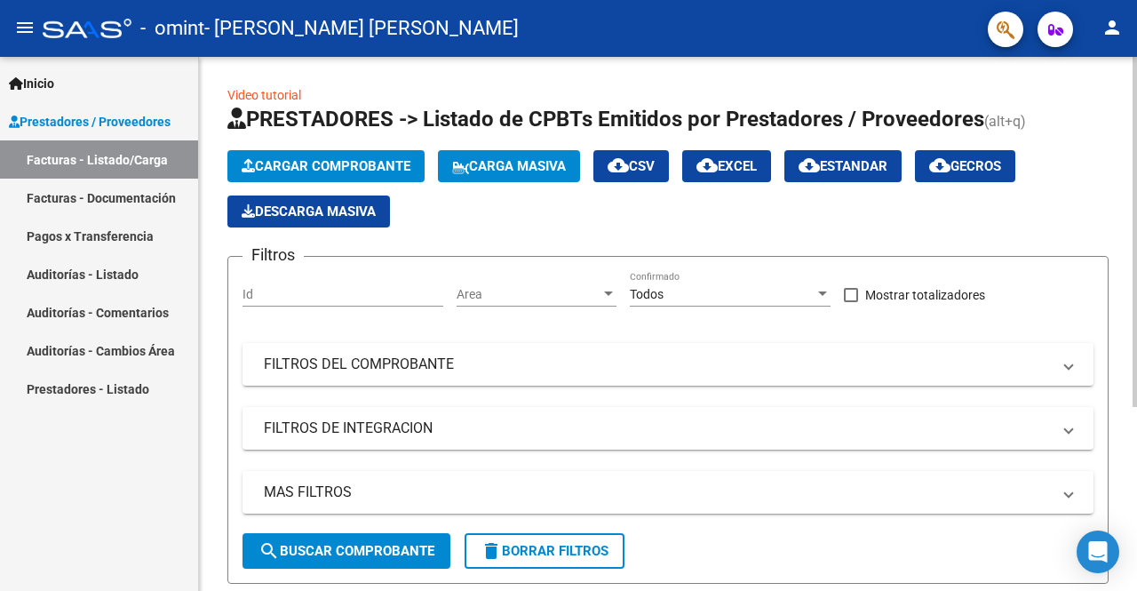
click at [323, 154] on button "Cargar Comprobante" at bounding box center [325, 166] width 197 height 32
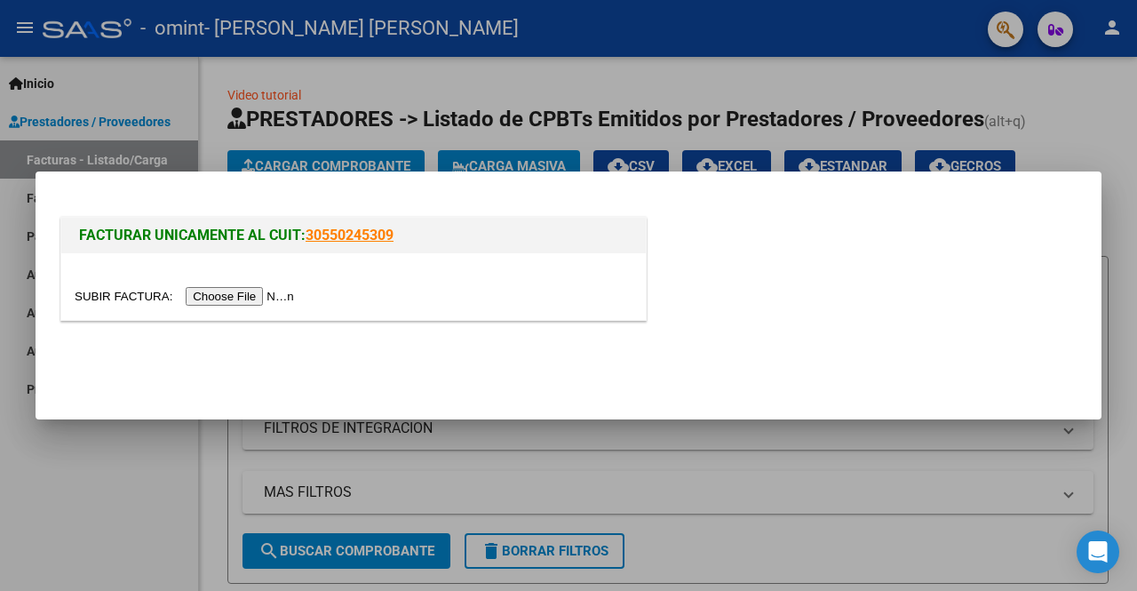
click at [213, 299] on input "file" at bounding box center [187, 296] width 225 height 19
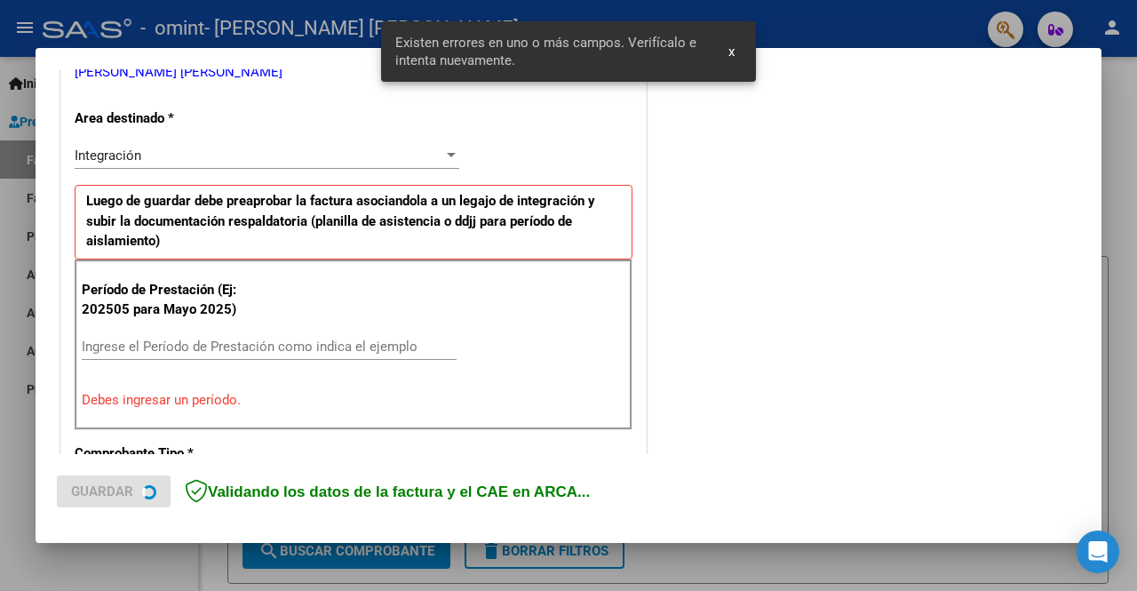
scroll to position [410, 0]
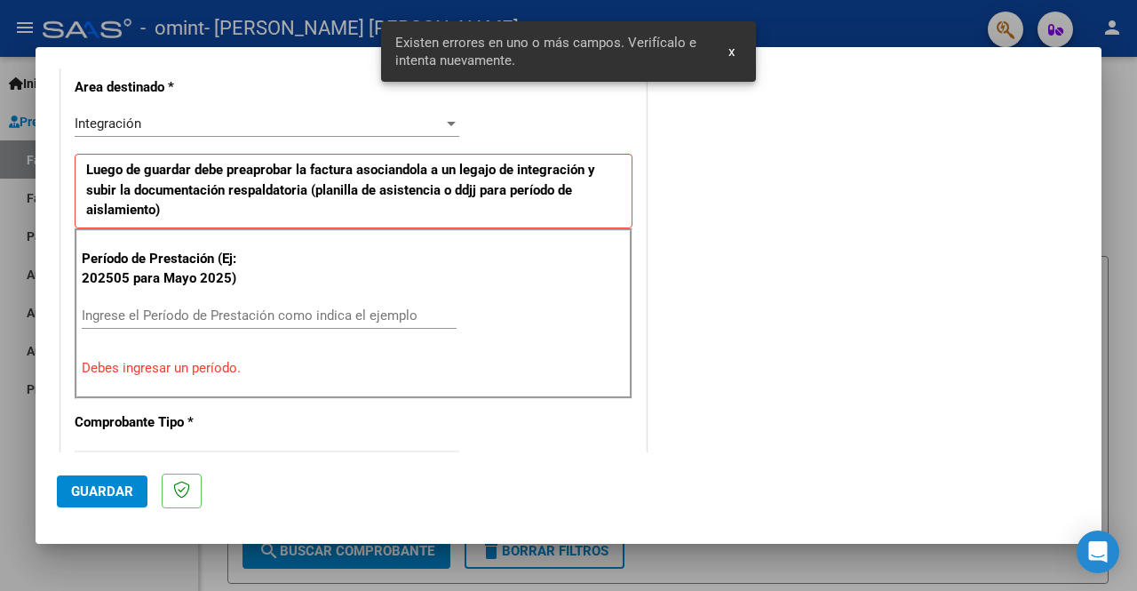
click at [175, 316] on input "Ingrese el Período de Prestación como indica el ejemplo" at bounding box center [269, 315] width 375 height 16
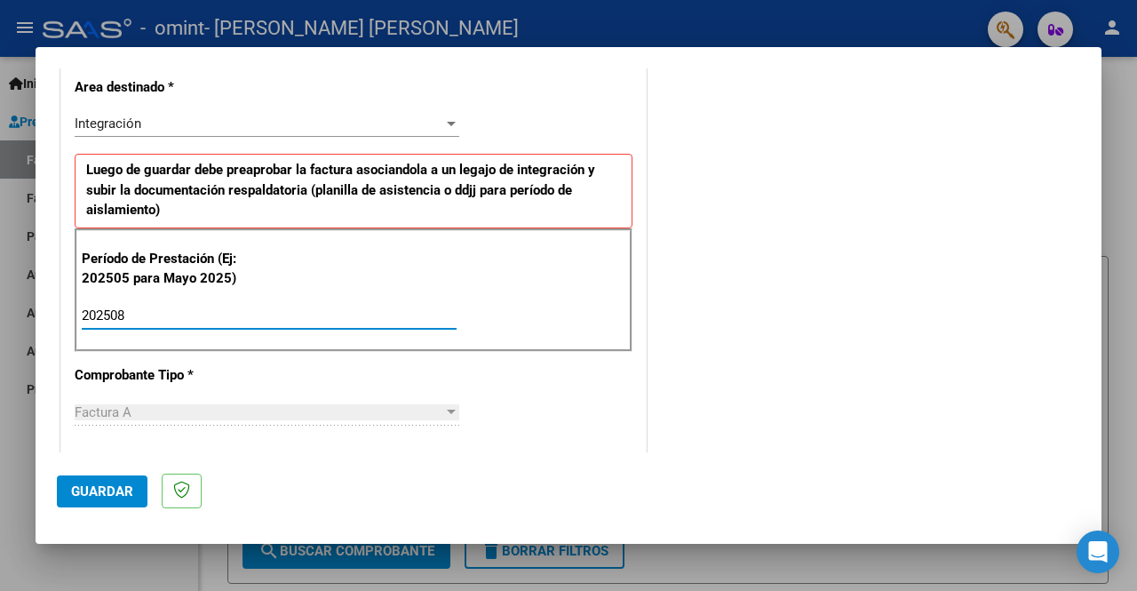
type input "202508"
click at [103, 483] on button "Guardar" at bounding box center [102, 491] width 91 height 32
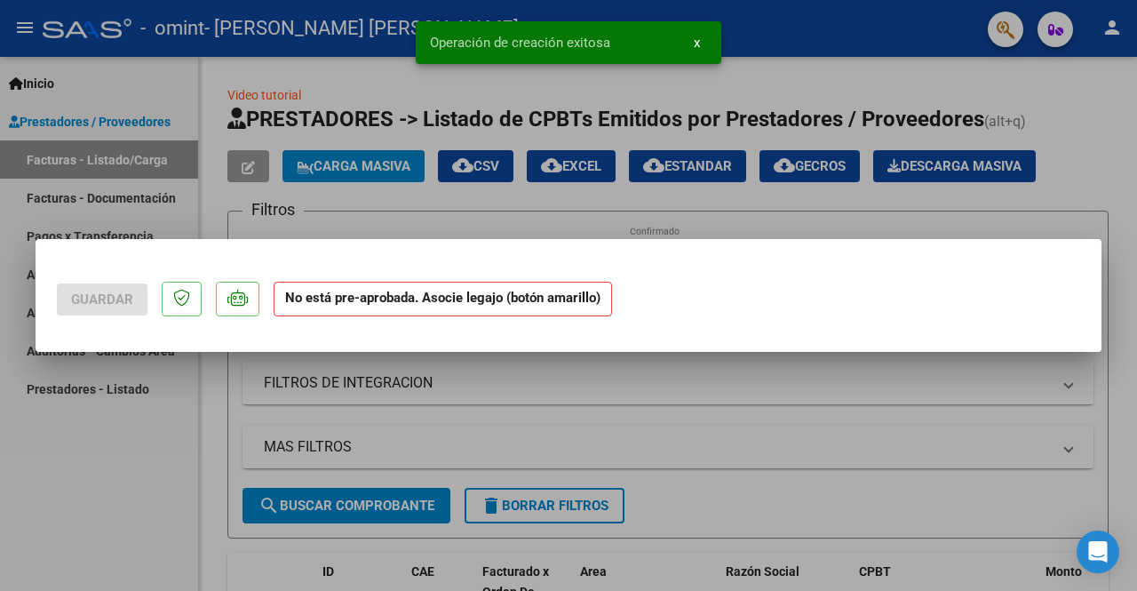
scroll to position [0, 0]
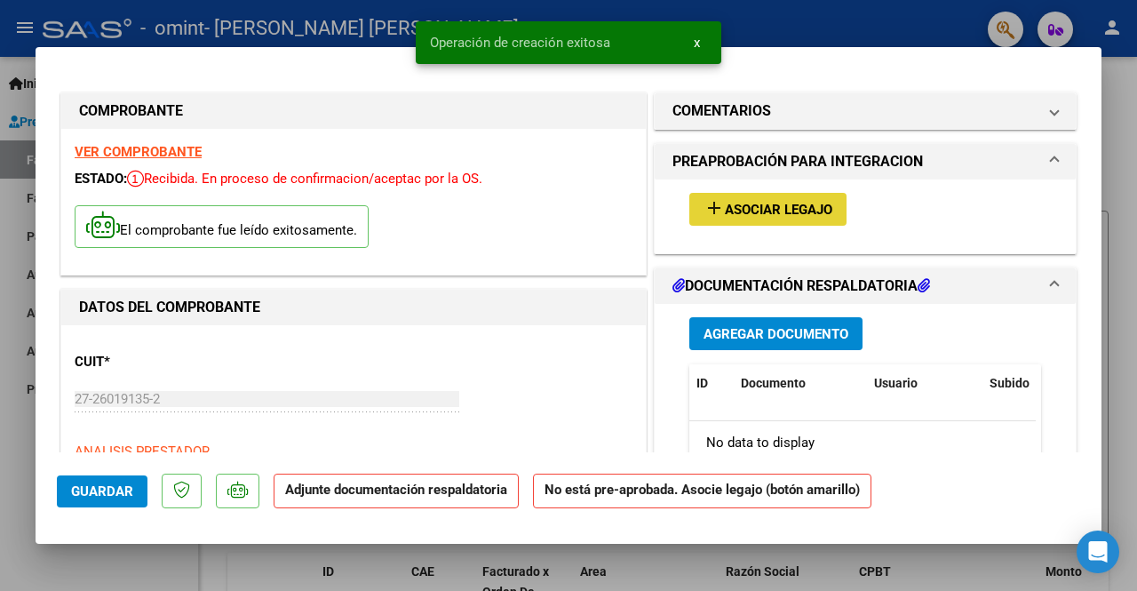
click at [777, 213] on span "Asociar Legajo" at bounding box center [778, 210] width 107 height 16
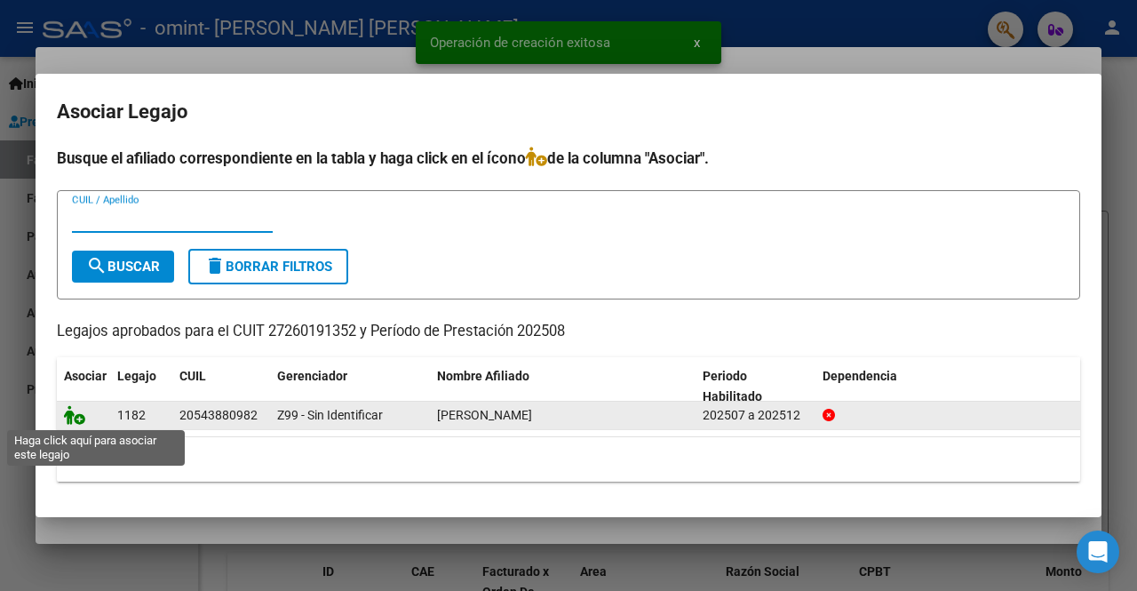
click at [81, 418] on icon at bounding box center [74, 415] width 21 height 20
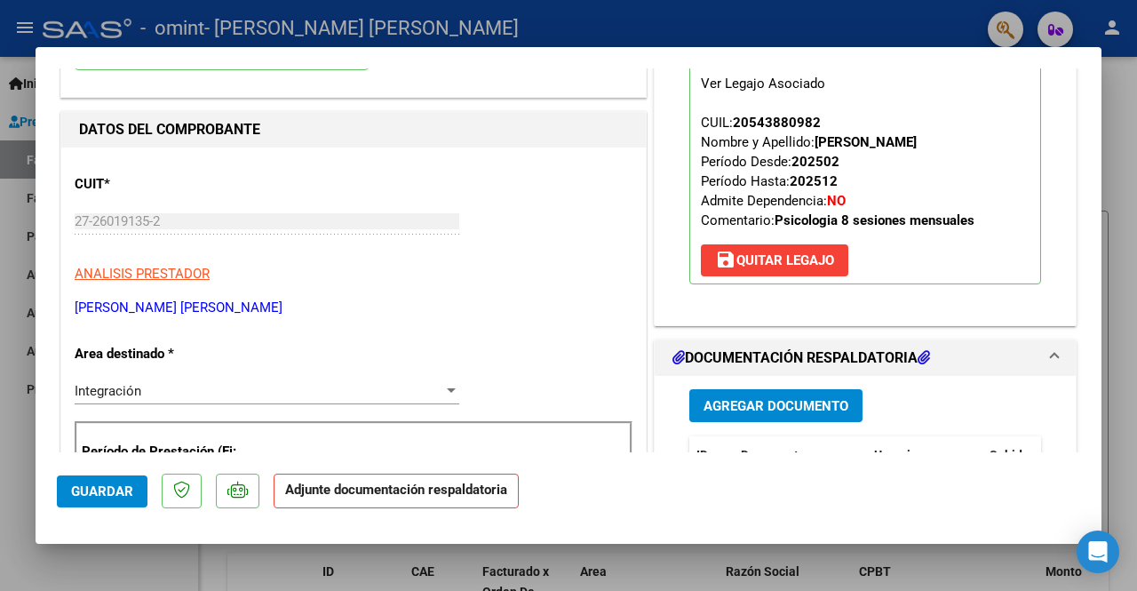
scroll to position [178, 0]
click at [766, 401] on span "Agregar Documento" at bounding box center [775, 406] width 145 height 16
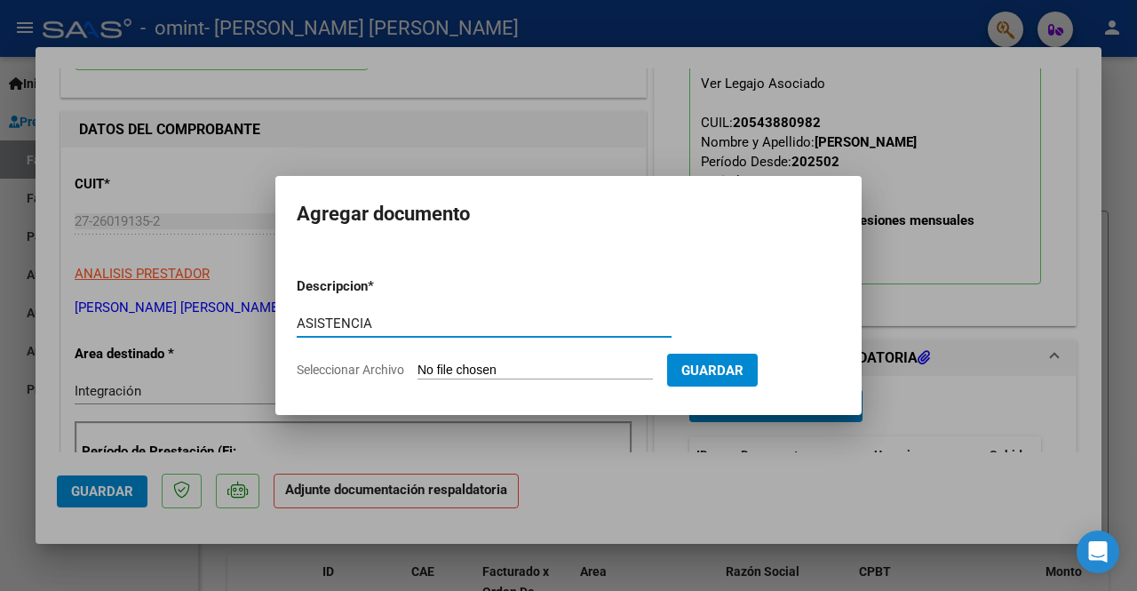
type input "ASISTENCIA"
click at [477, 373] on input "Seleccionar Archivo" at bounding box center [534, 370] width 235 height 17
type input "C:\fakepath\Gis, Toppino, Agosto .pdf"
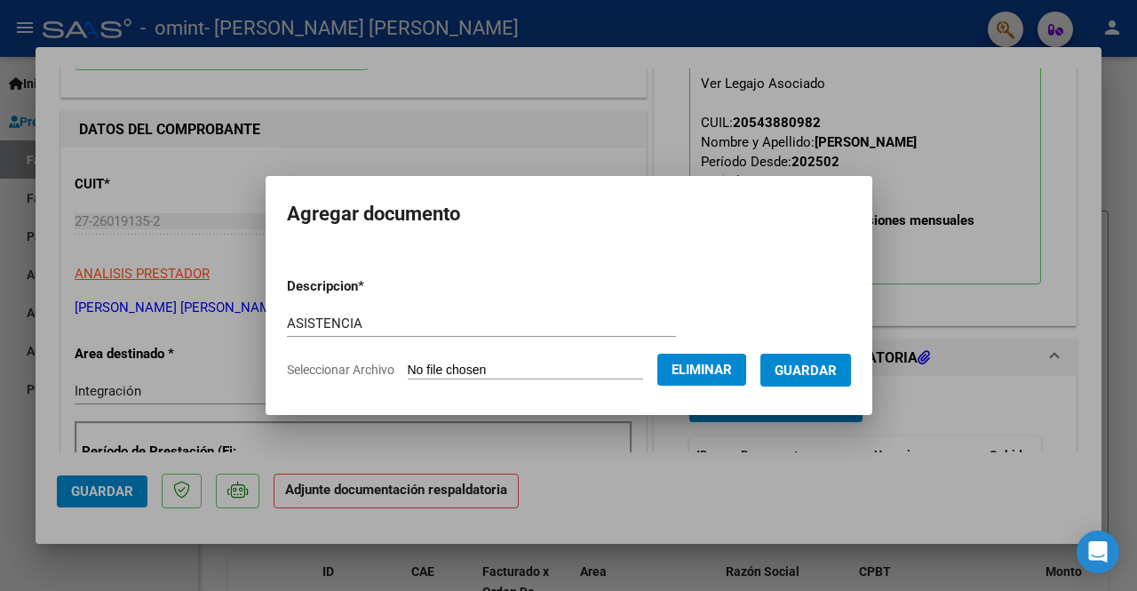
click at [808, 359] on button "Guardar" at bounding box center [805, 369] width 91 height 33
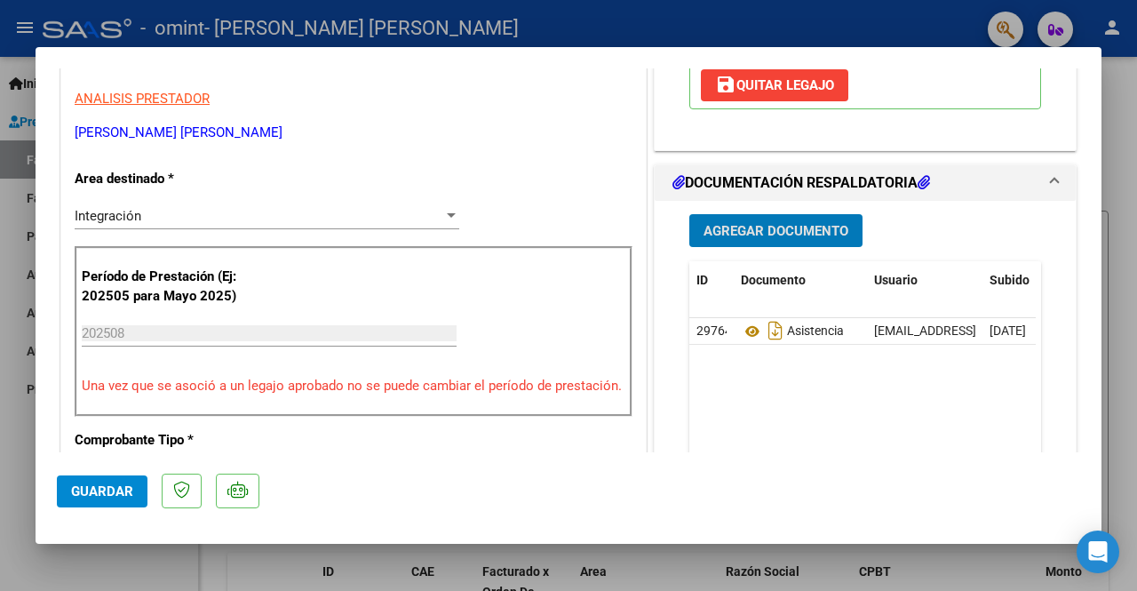
scroll to position [622, 0]
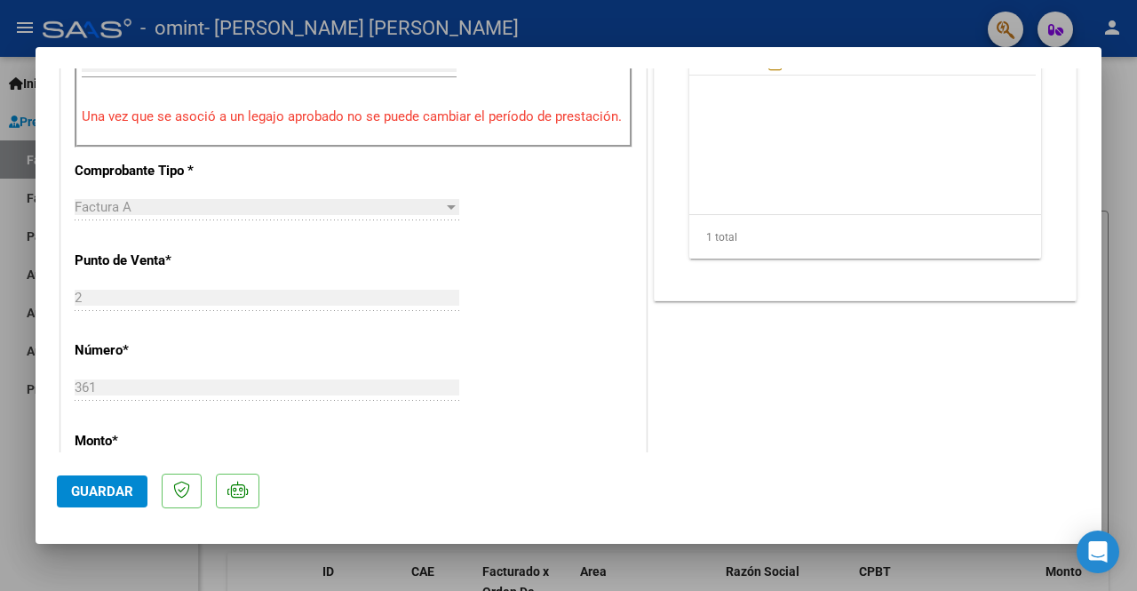
click at [85, 498] on button "Guardar" at bounding box center [102, 491] width 91 height 32
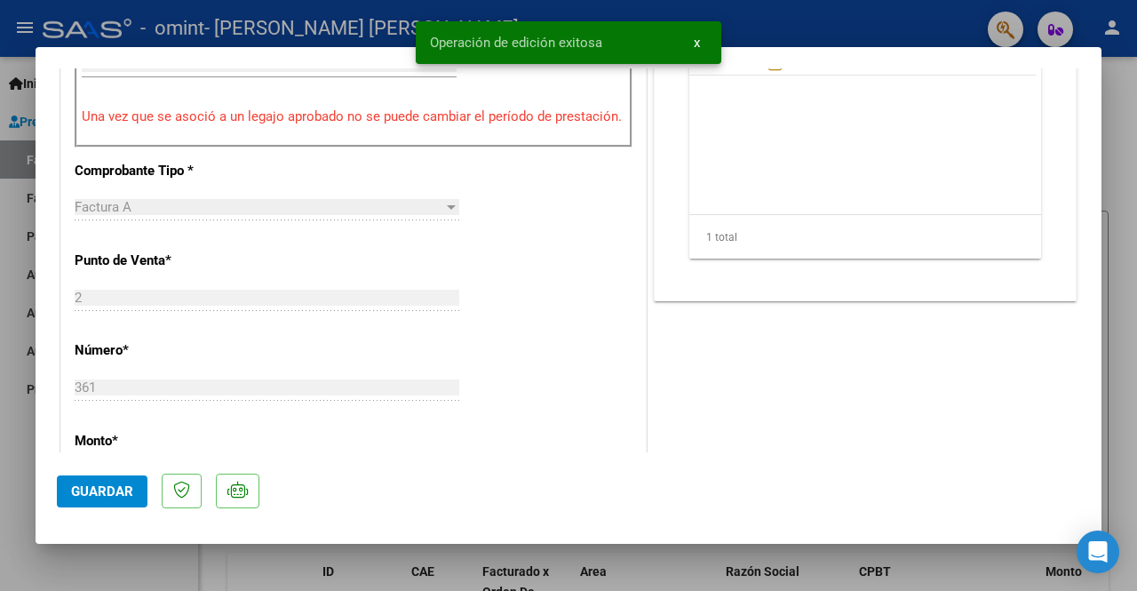
click at [877, 20] on div at bounding box center [568, 295] width 1137 height 591
type input "$ 0,00"
